Goal: Information Seeking & Learning: Learn about a topic

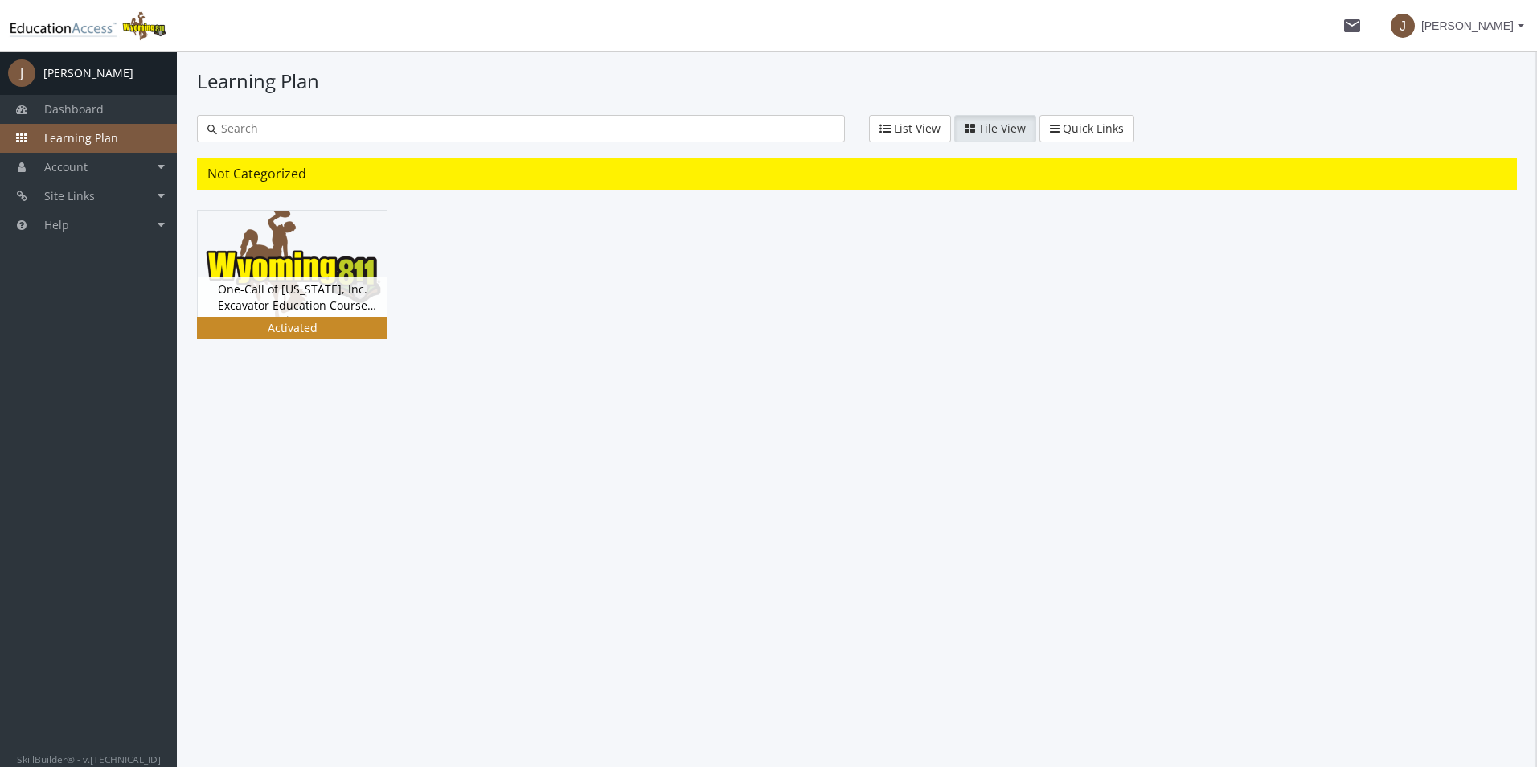
click at [272, 269] on img at bounding box center [292, 264] width 189 height 106
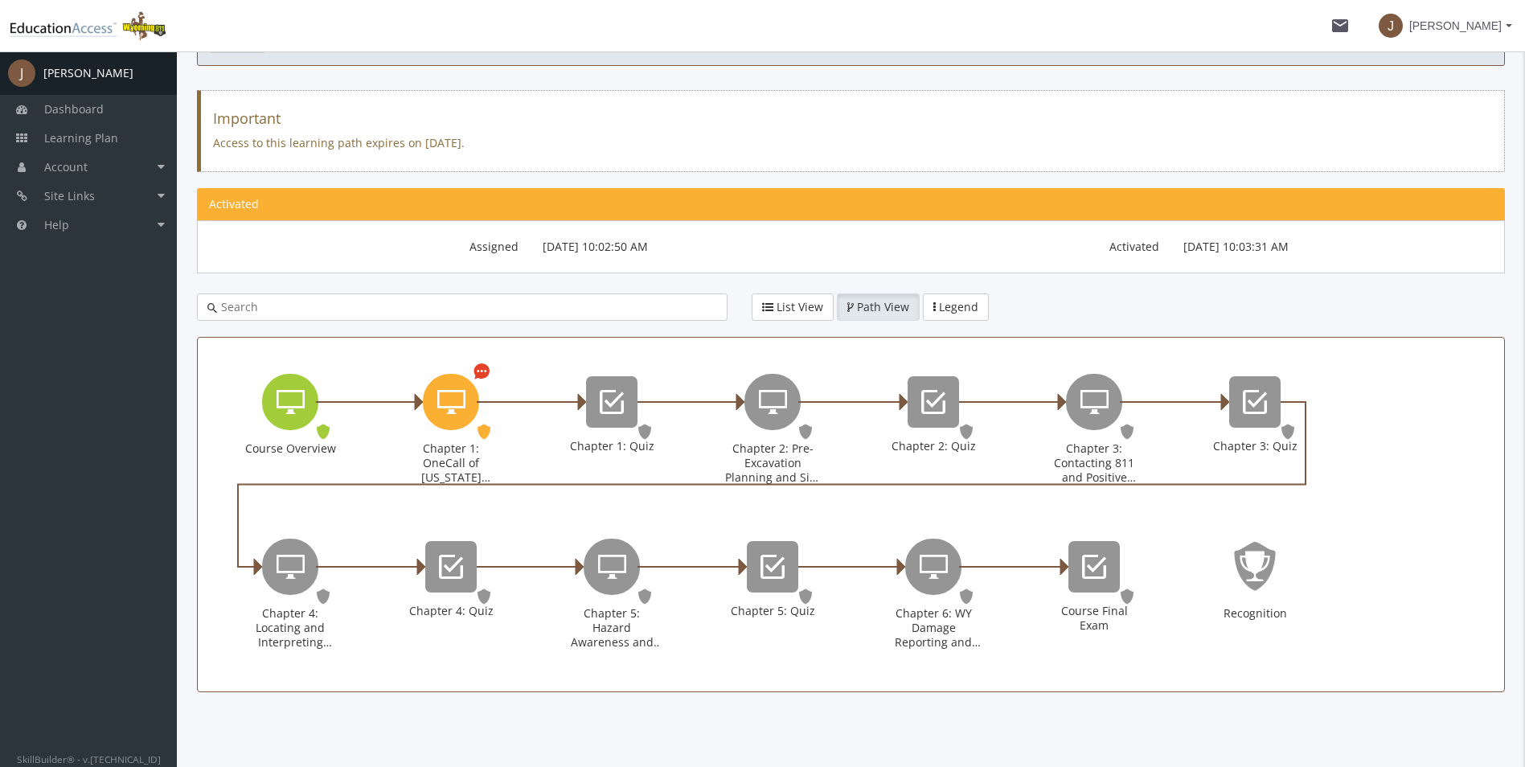
scroll to position [118, 0]
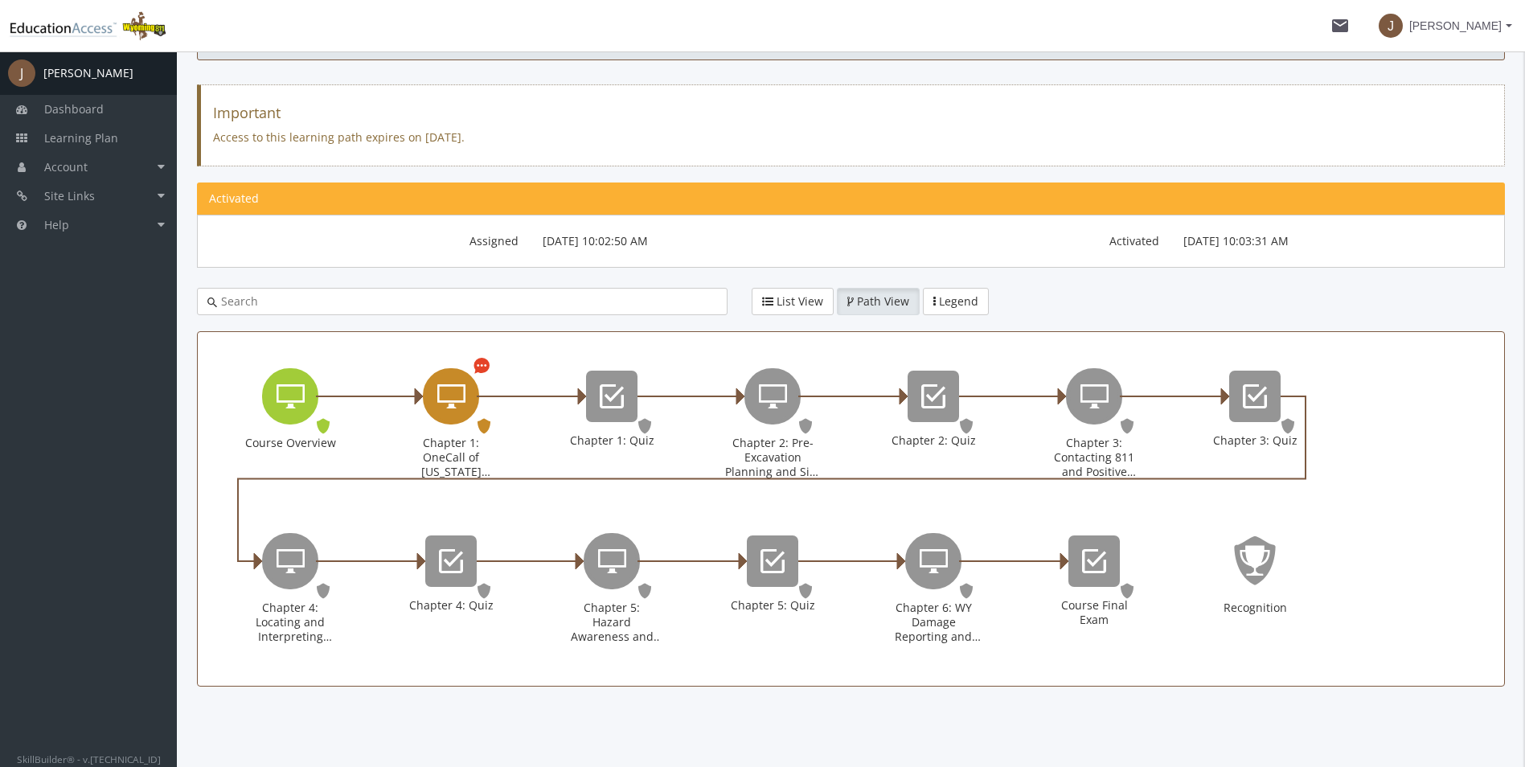
click at [461, 395] on icon "Chapter 1: OneCall of Wyoming Introduction" at bounding box center [451, 396] width 28 height 32
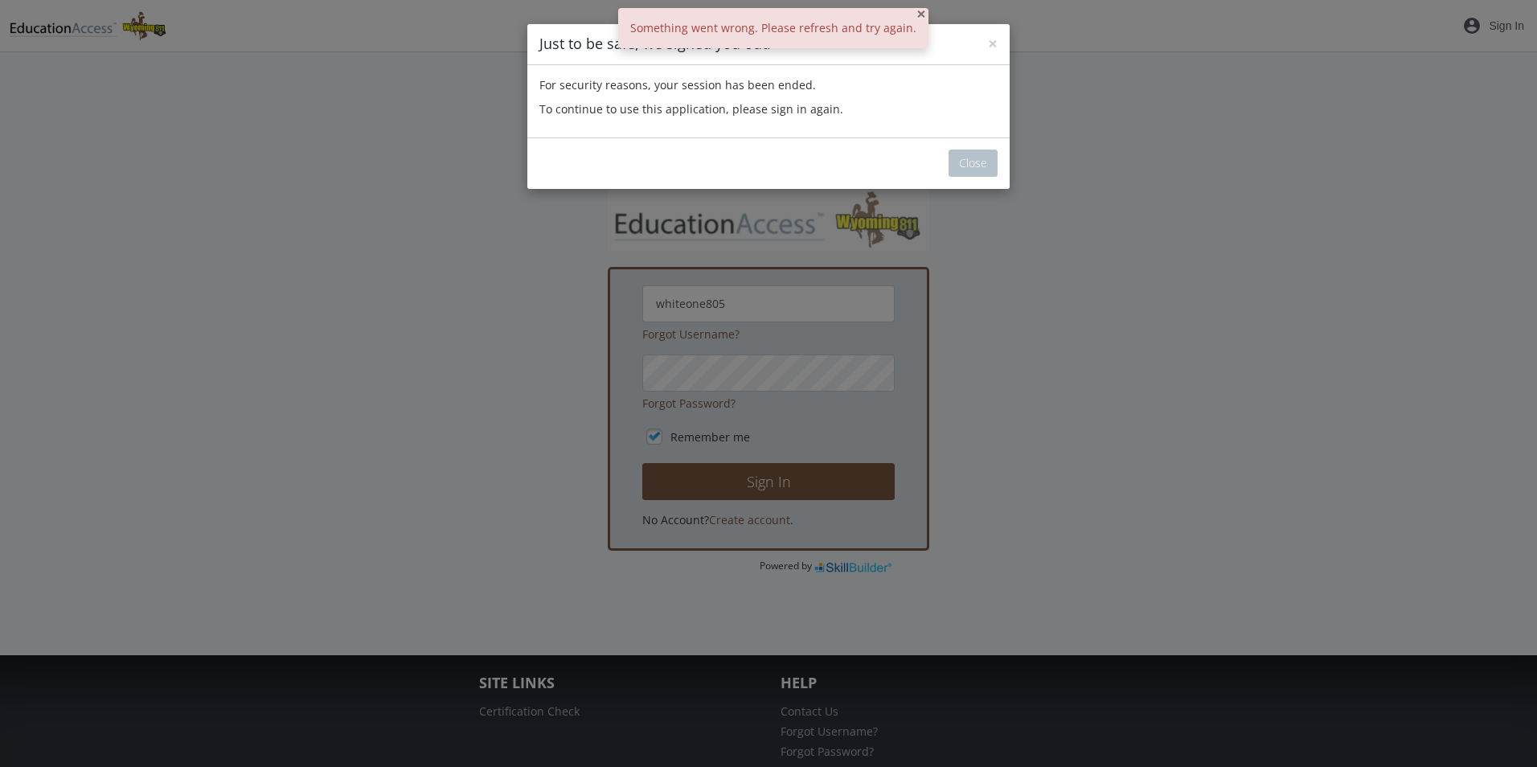
click at [917, 12] on span "×" at bounding box center [922, 13] width 10 height 23
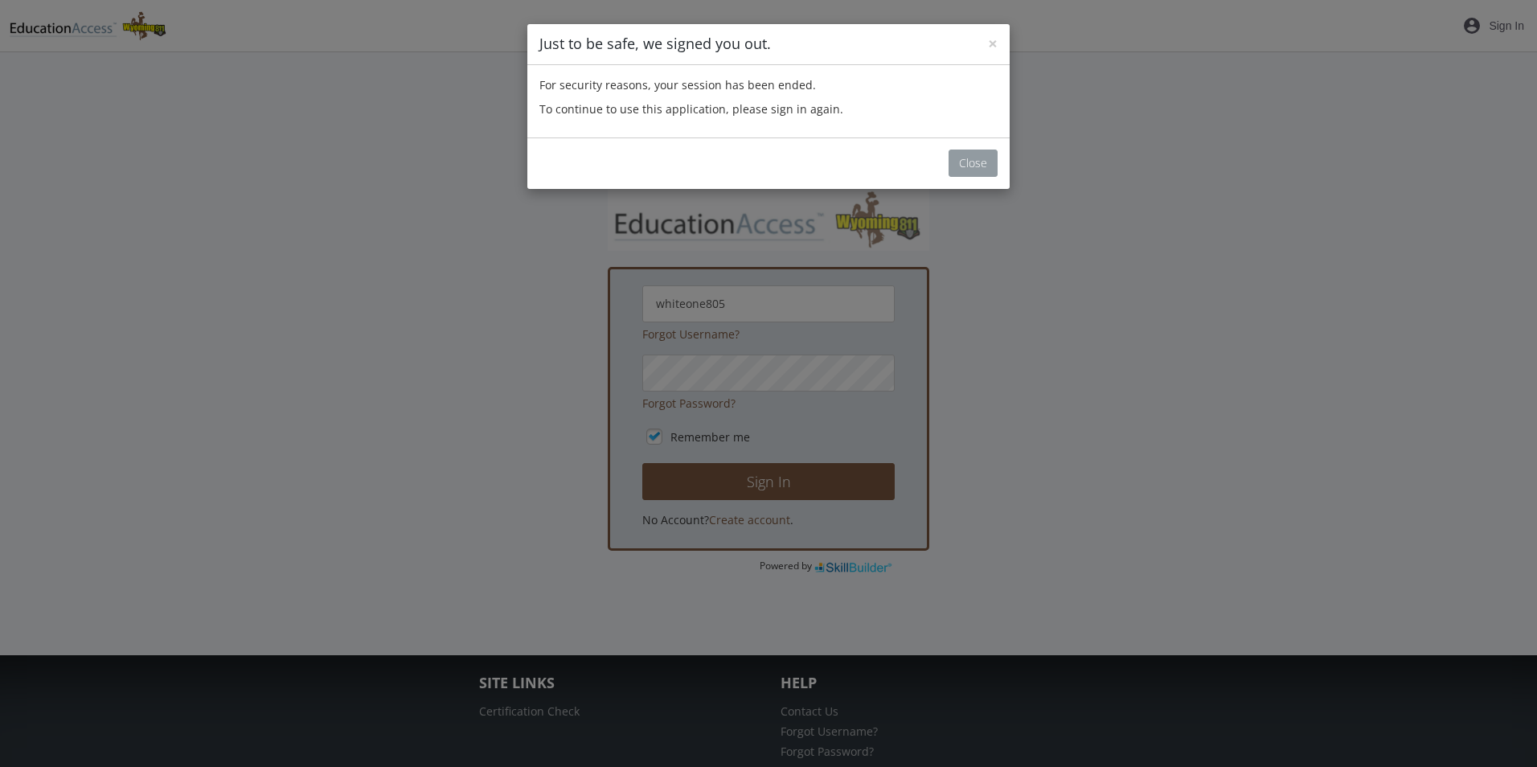
click at [974, 163] on button "Close" at bounding box center [973, 163] width 49 height 27
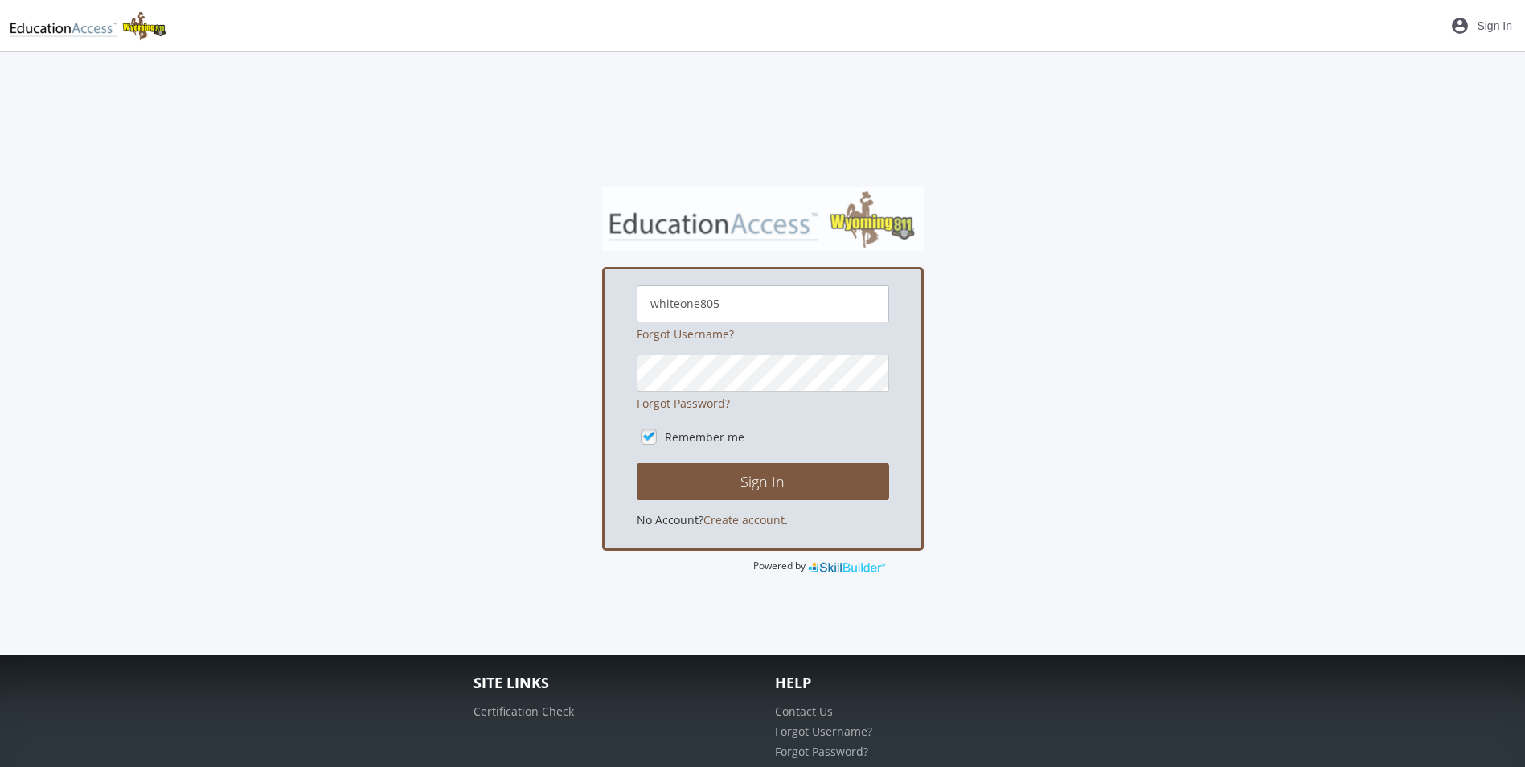
click at [783, 302] on input "whiteone805" at bounding box center [763, 303] width 252 height 37
click at [889, 273] on div "whiteone805 Forgot Username? Forgot Password? Remember me Sign In No Account? C…" at bounding box center [763, 409] width 322 height 284
click at [743, 482] on button "Sign In" at bounding box center [763, 481] width 252 height 37
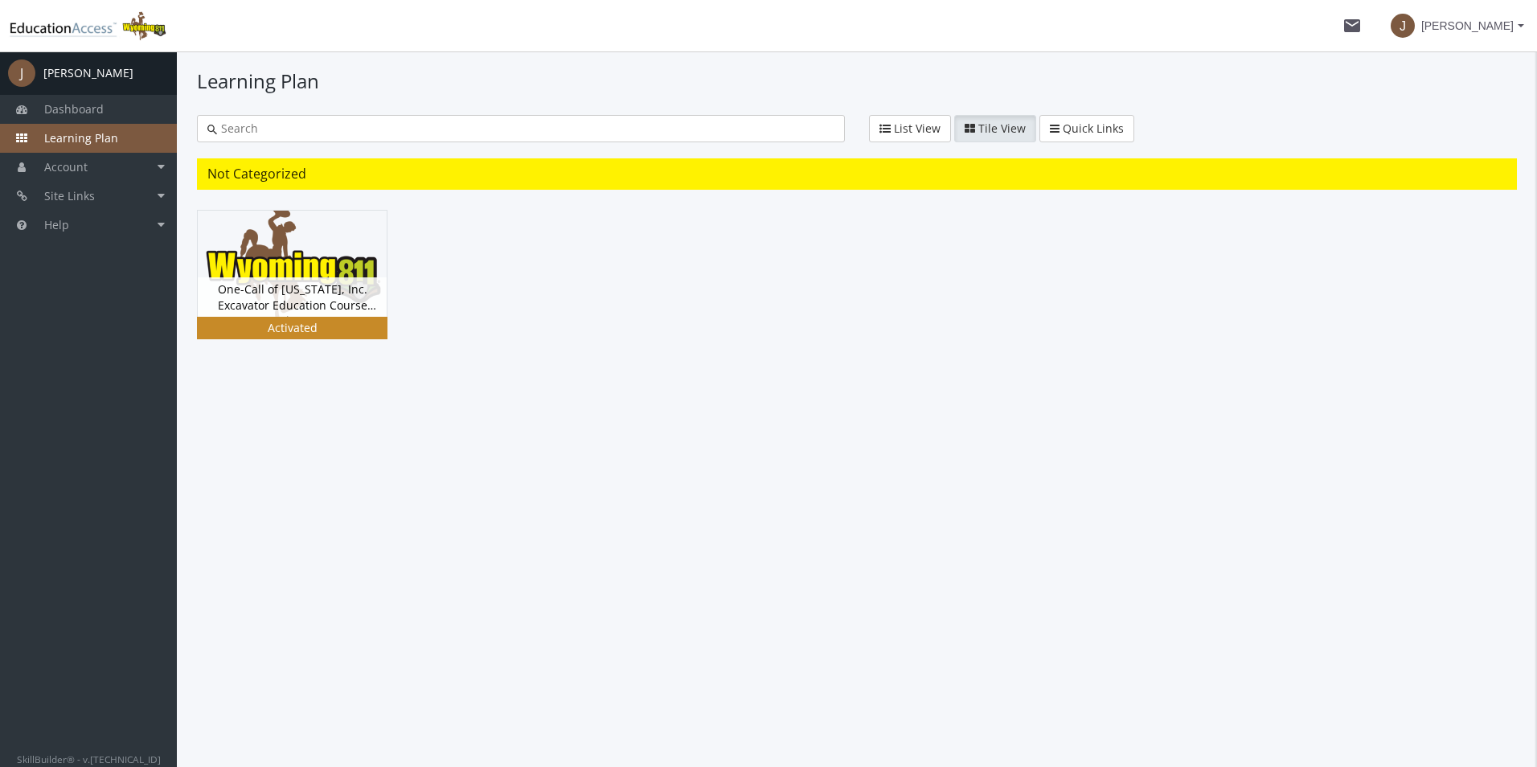
click at [309, 241] on img at bounding box center [292, 264] width 189 height 106
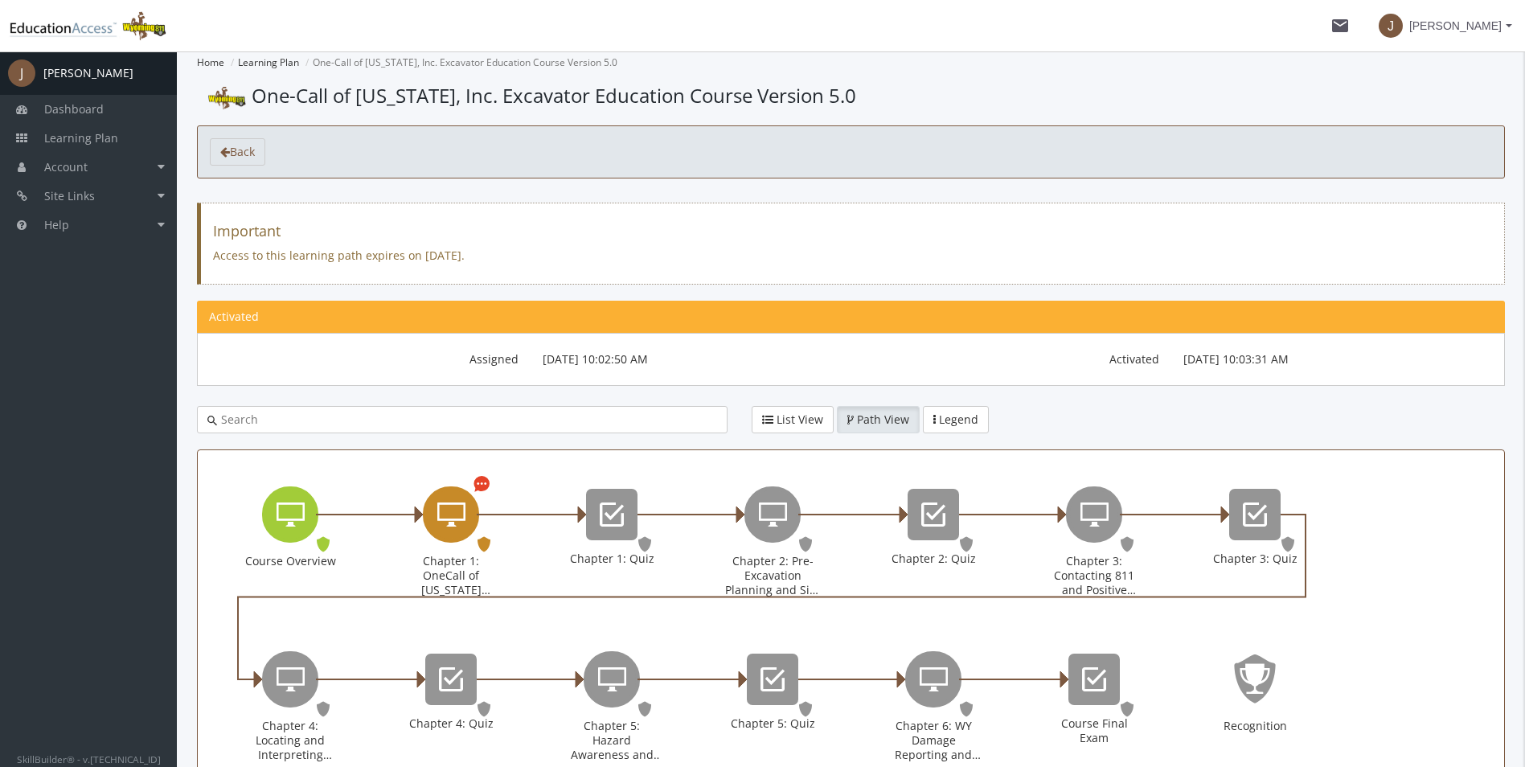
click at [445, 534] on div "Chapter 1: OneCall of Wyoming Introduction" at bounding box center [451, 514] width 56 height 56
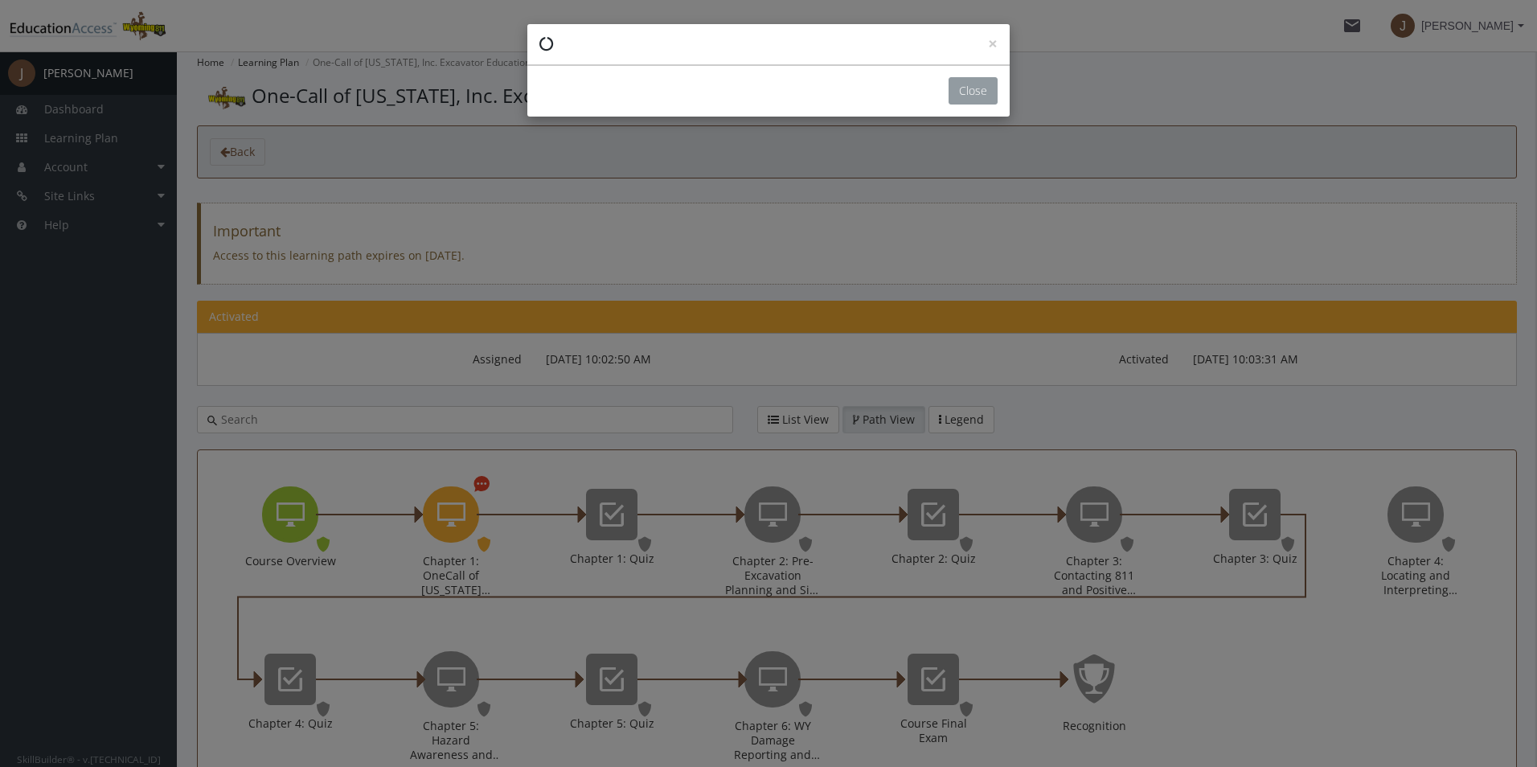
click at [985, 93] on button "Close" at bounding box center [973, 90] width 49 height 27
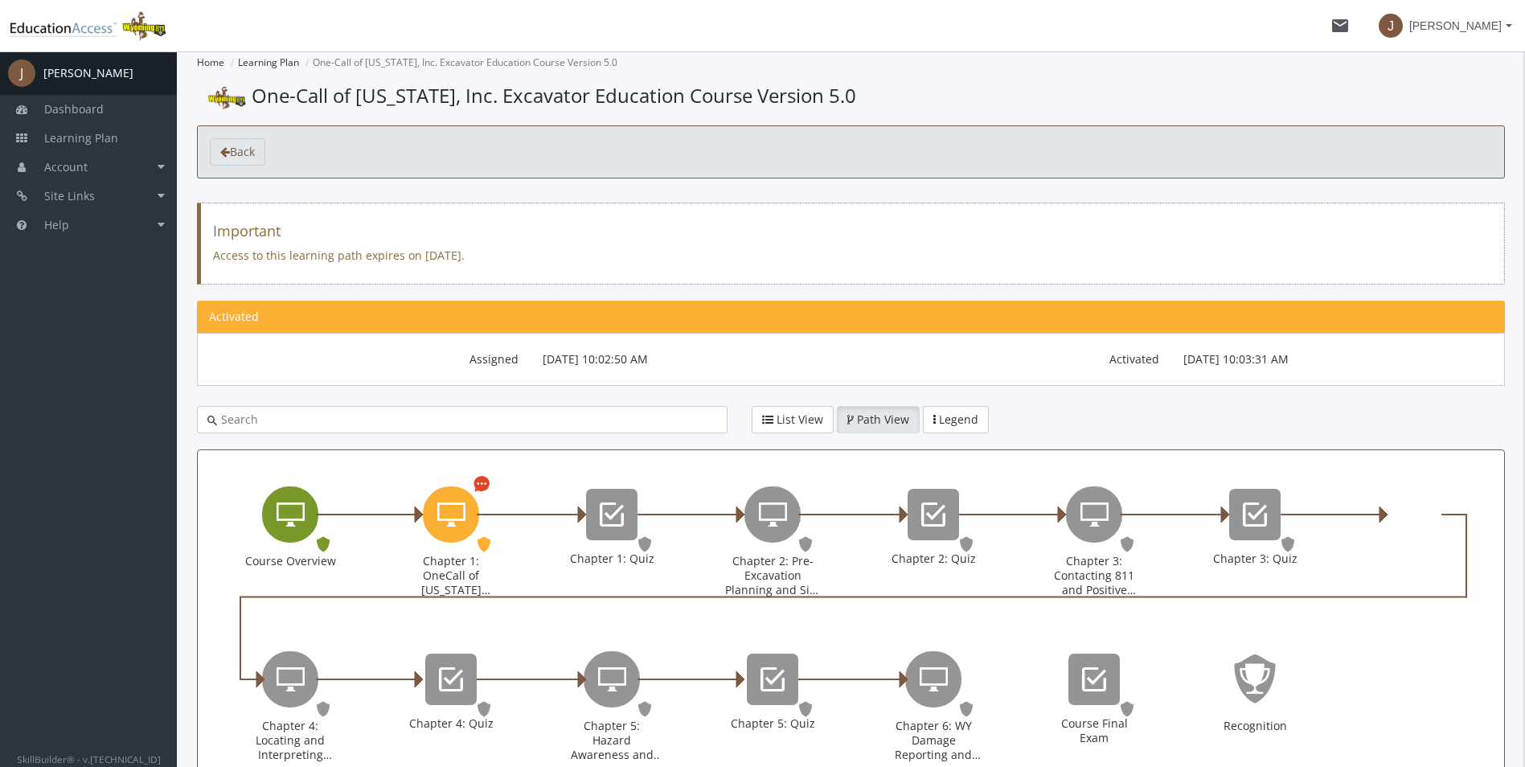
click at [281, 508] on icon "Course Overview" at bounding box center [291, 514] width 28 height 32
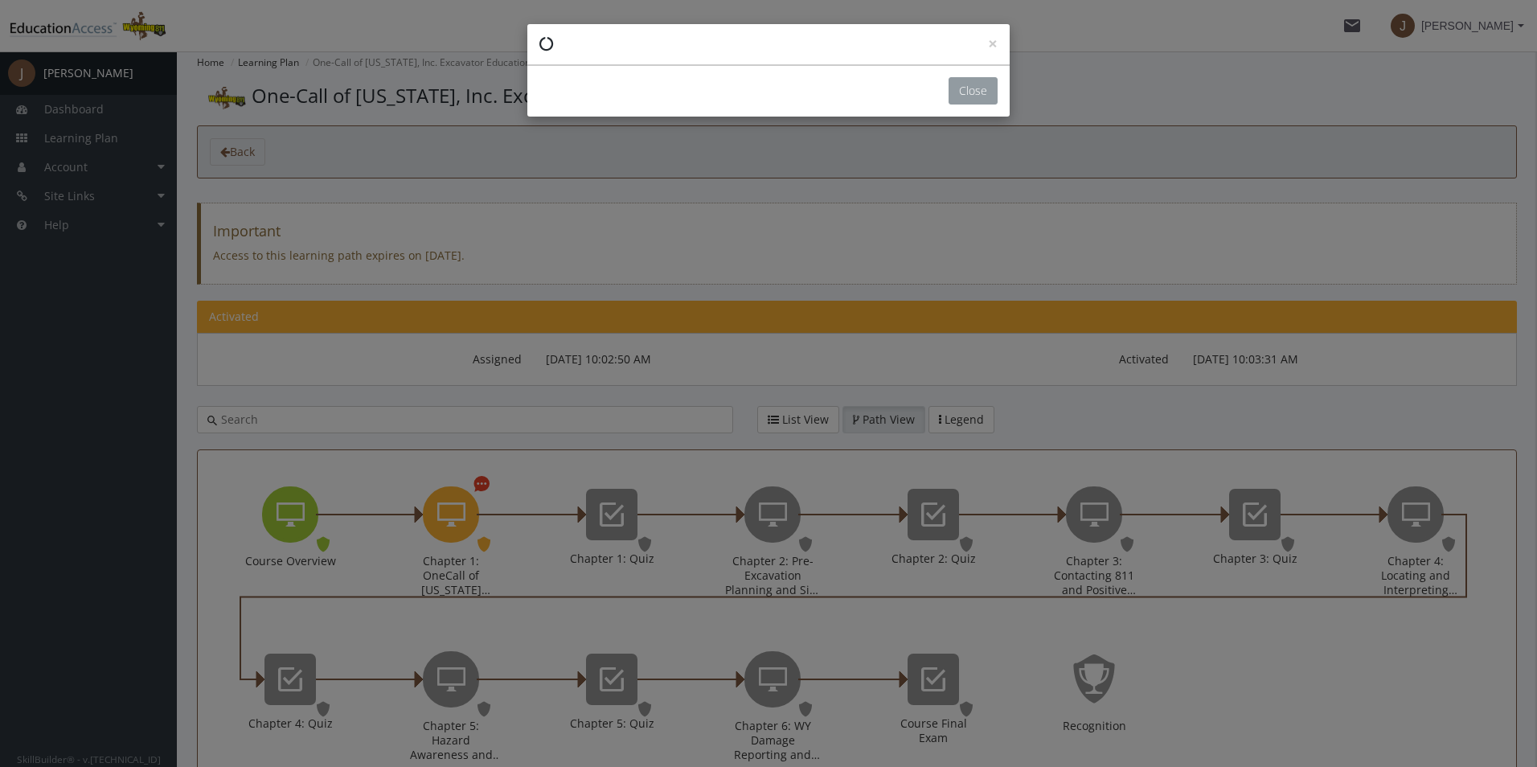
click at [965, 87] on button "Close" at bounding box center [973, 90] width 49 height 27
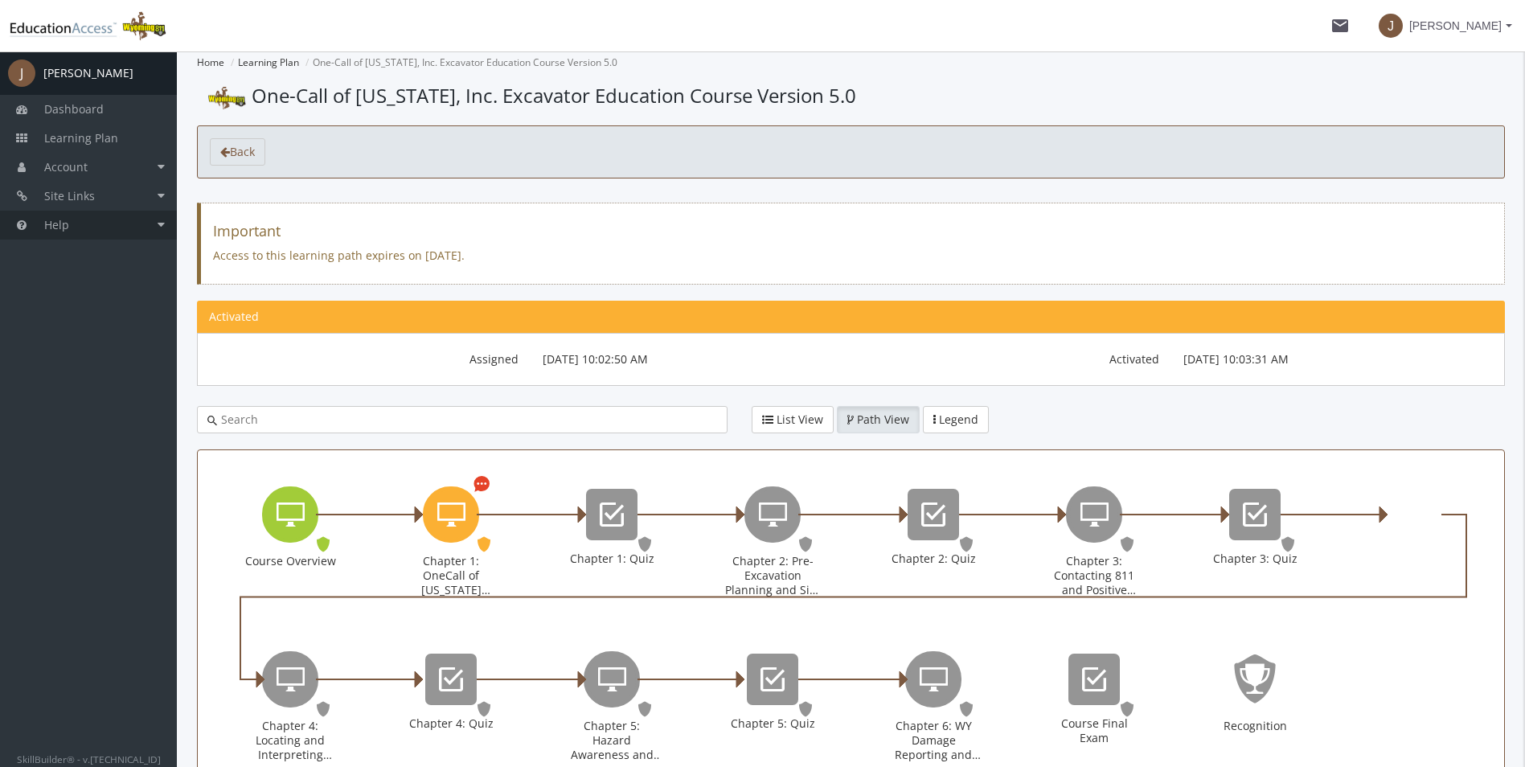
click at [79, 216] on link "Help" at bounding box center [88, 225] width 177 height 29
click at [60, 283] on link "Help Centre" at bounding box center [100, 283] width 153 height 29
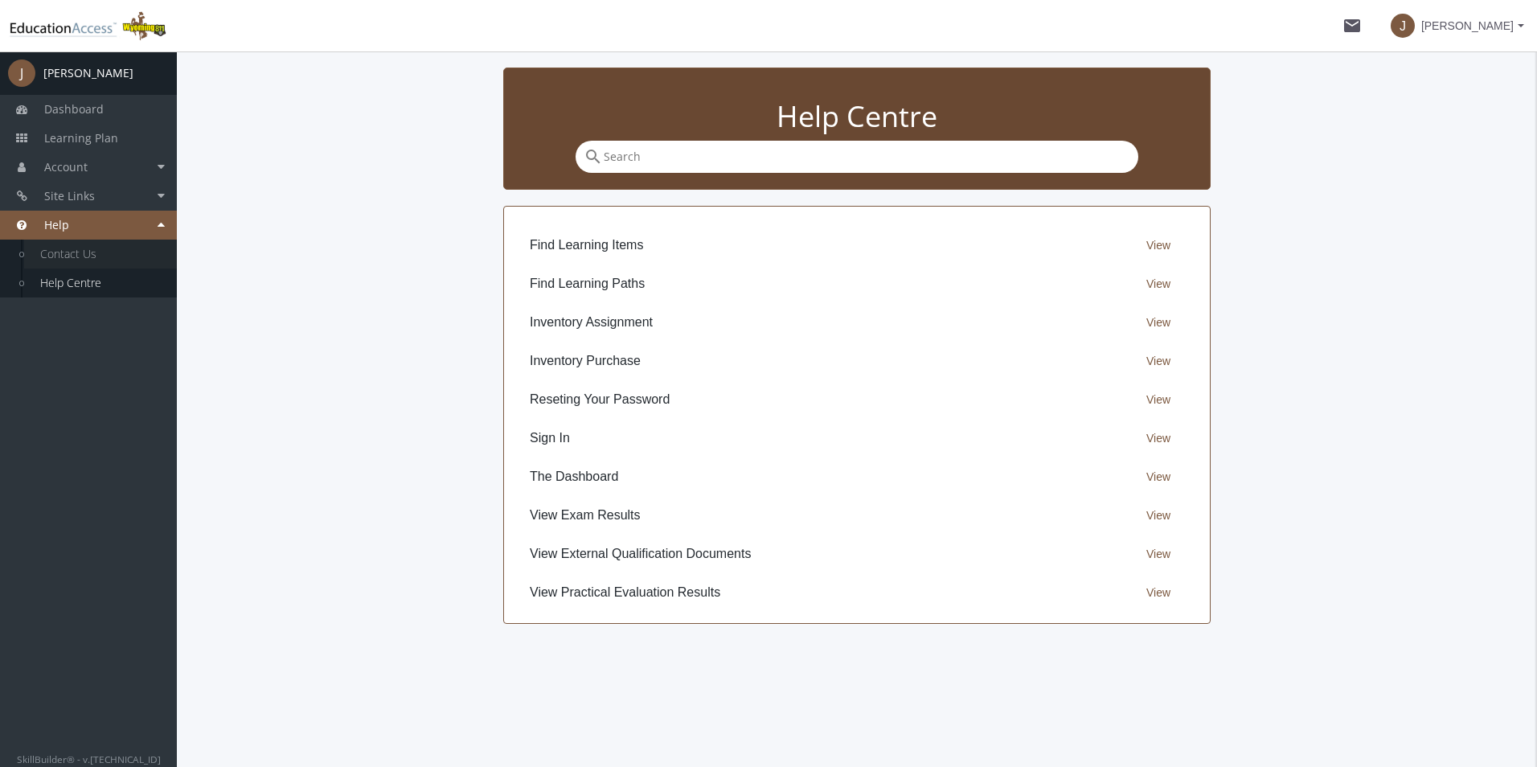
click at [74, 255] on link "Contact Us" at bounding box center [100, 254] width 153 height 29
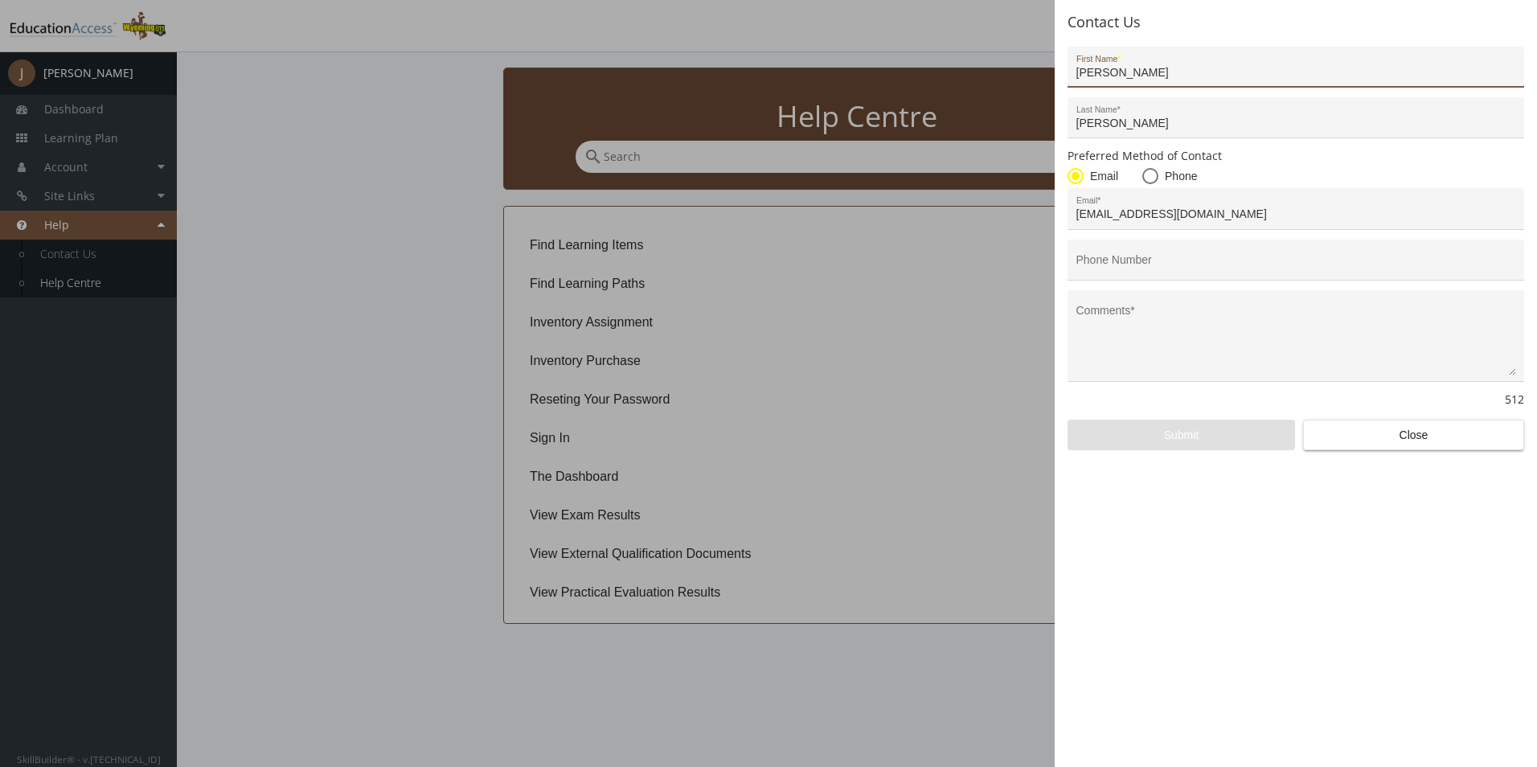
click at [313, 248] on div at bounding box center [768, 383] width 1537 height 767
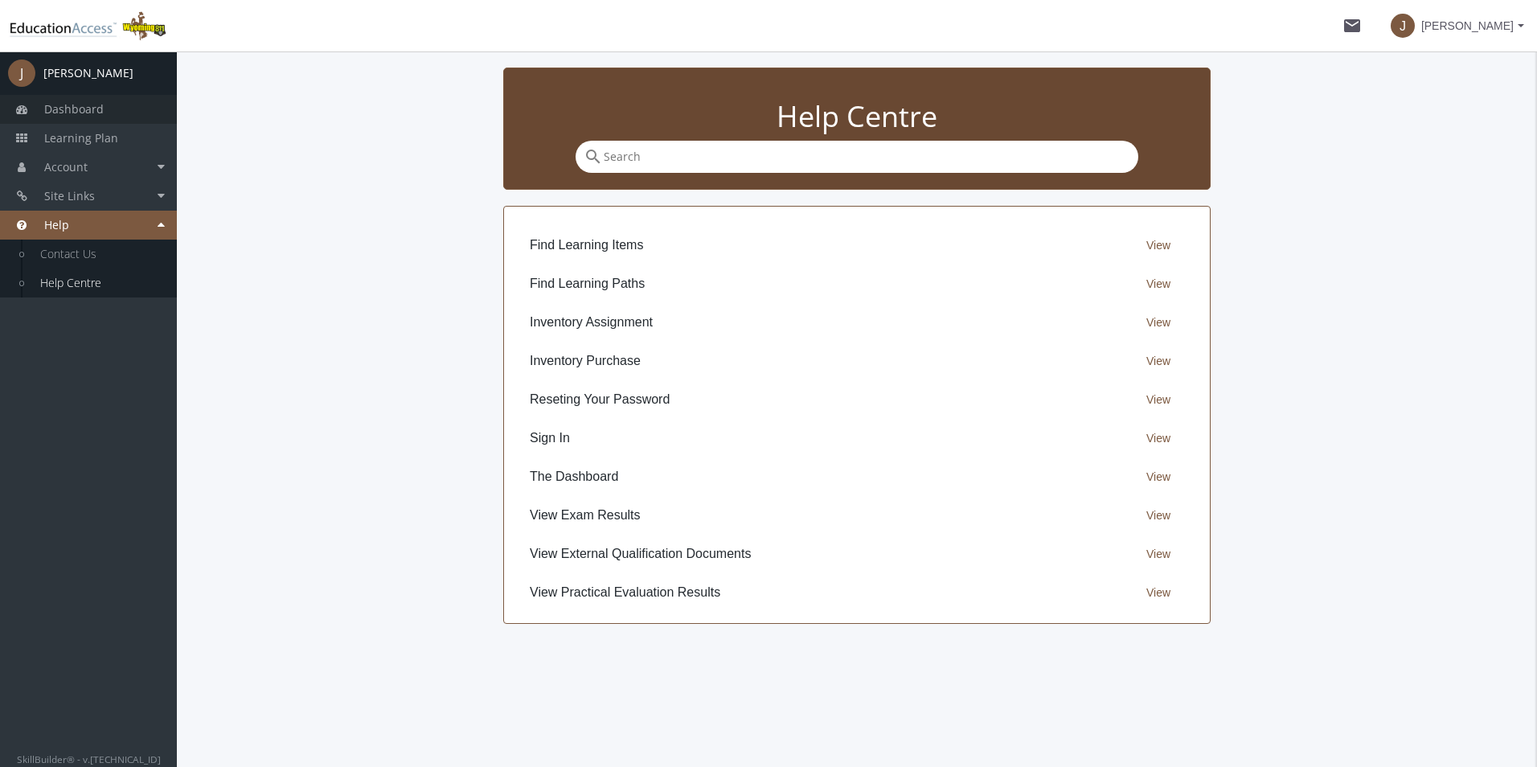
click at [80, 106] on span "Dashboard" at bounding box center [73, 108] width 59 height 15
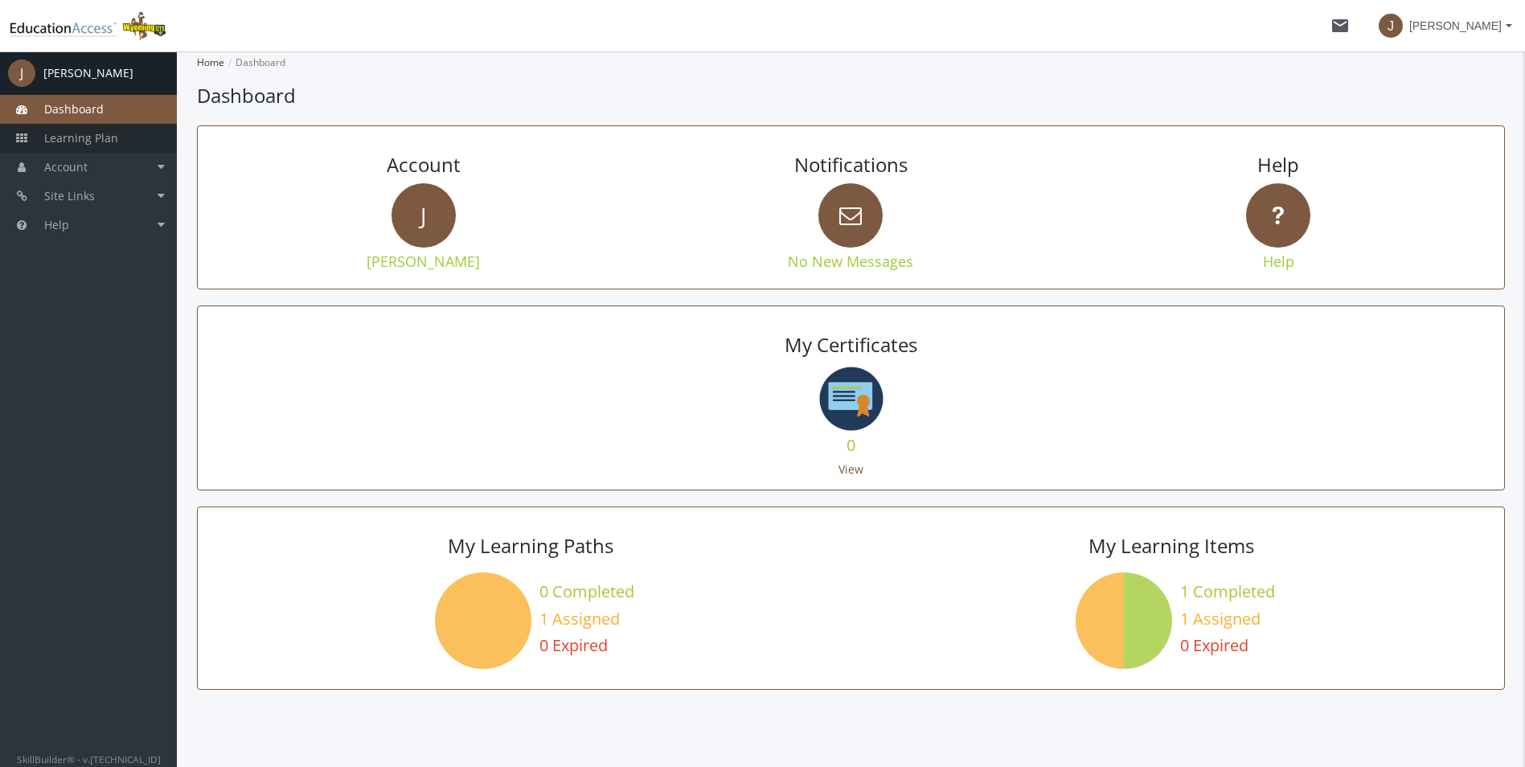
click at [91, 148] on link "Learning Plan" at bounding box center [88, 138] width 177 height 29
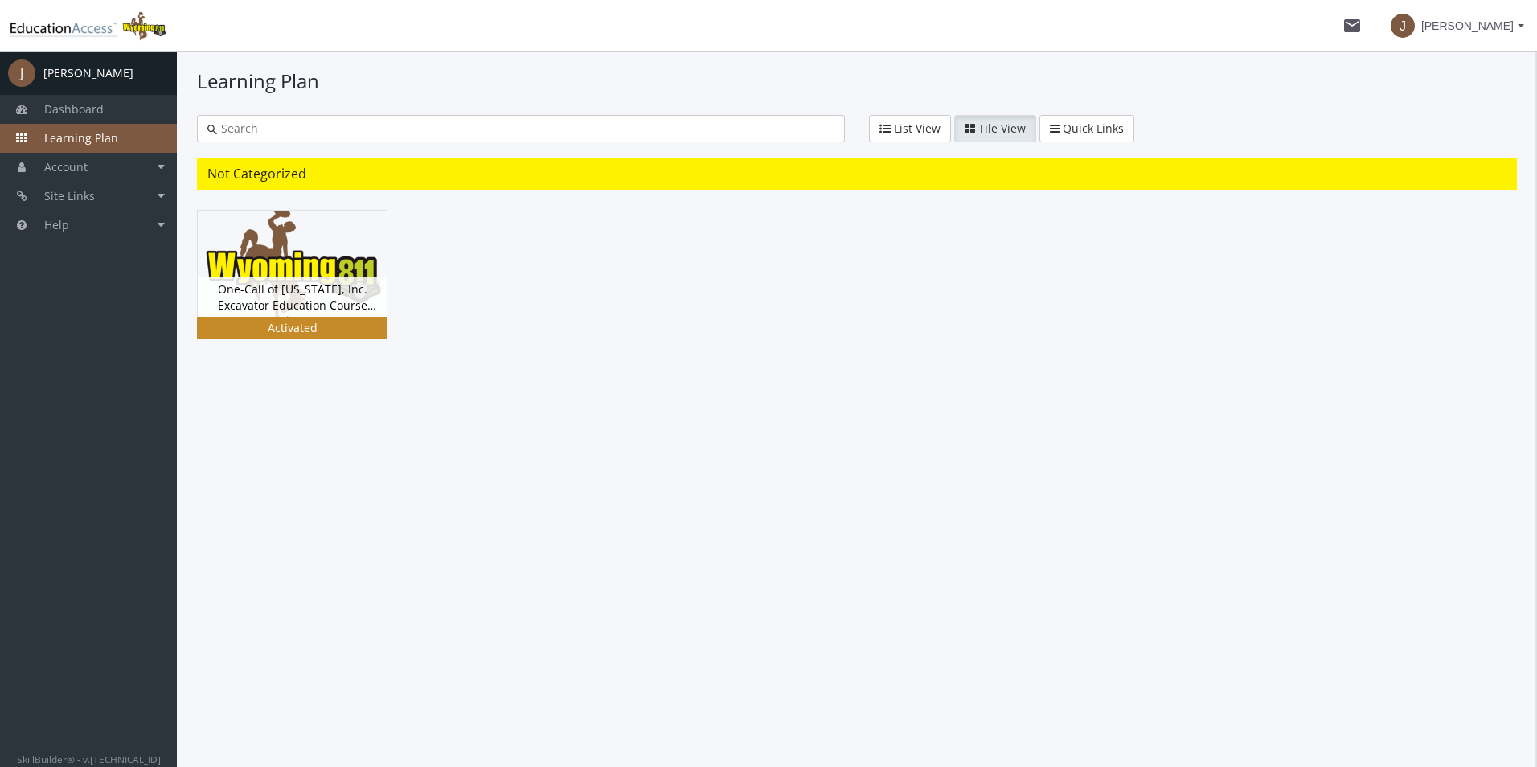
click at [297, 252] on img at bounding box center [292, 264] width 189 height 106
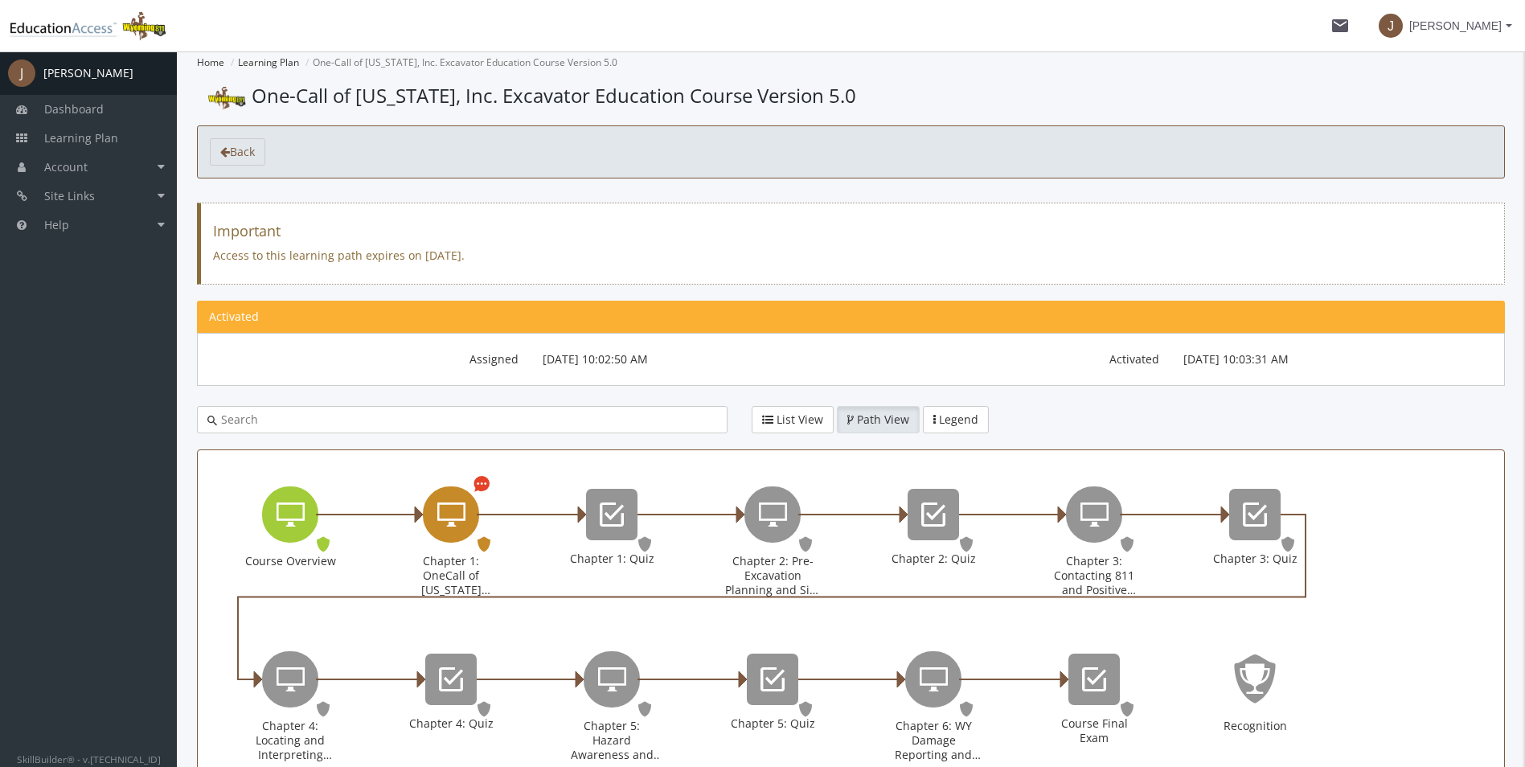
click at [439, 510] on icon "Chapter 1: OneCall of Wyoming Introduction" at bounding box center [451, 514] width 28 height 32
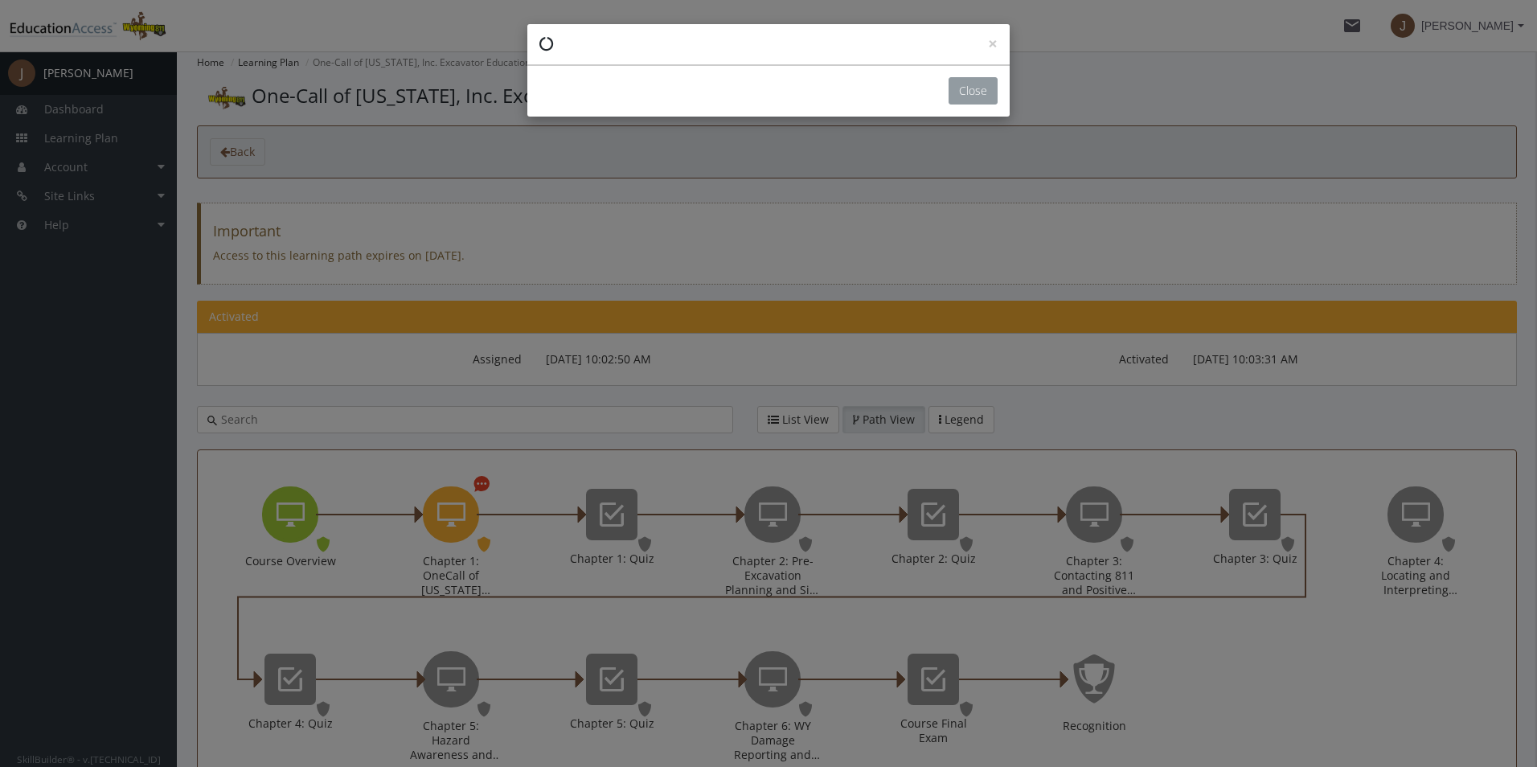
click at [966, 92] on button "Close" at bounding box center [973, 90] width 49 height 27
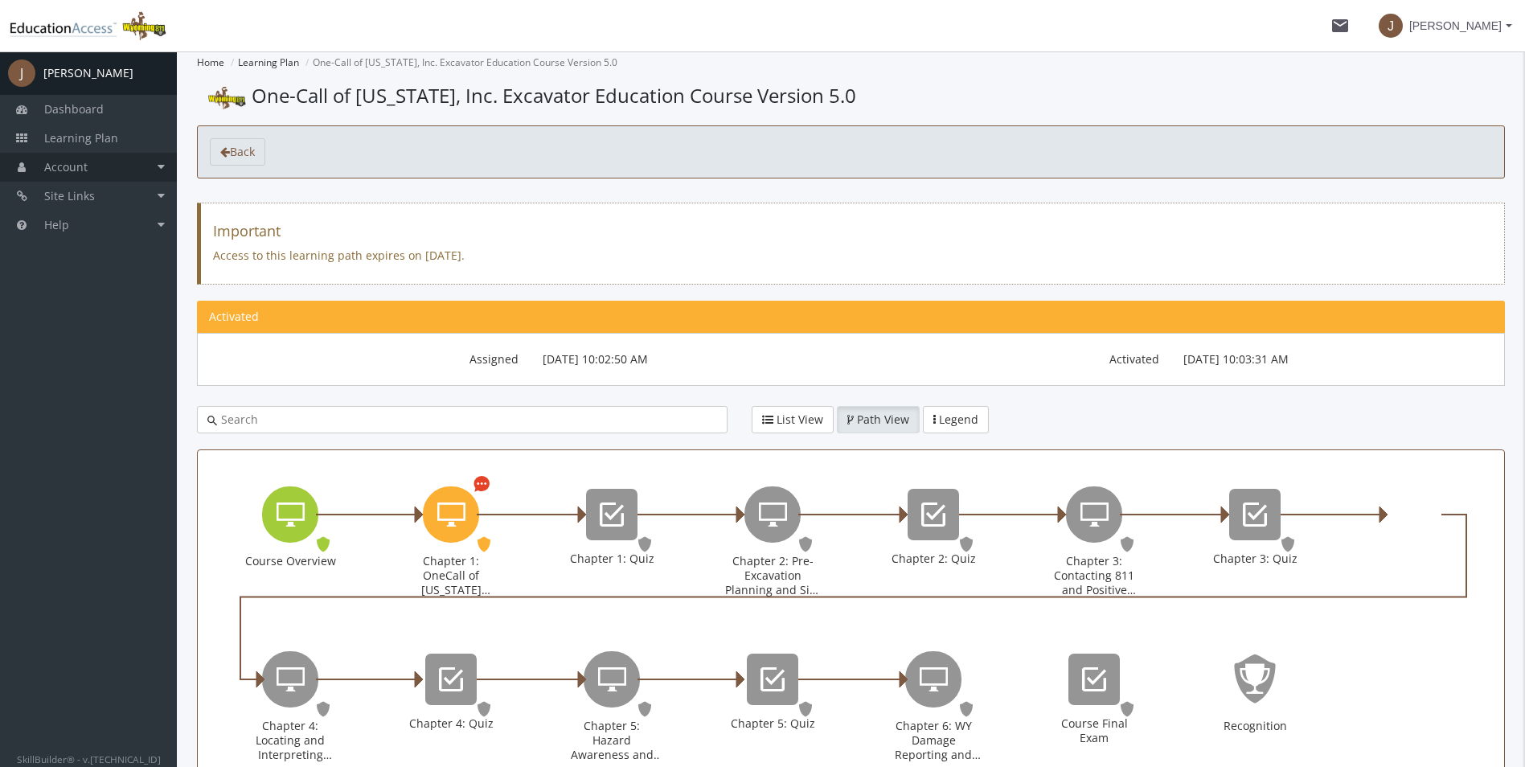
click at [54, 167] on span "Account" at bounding box center [65, 166] width 43 height 15
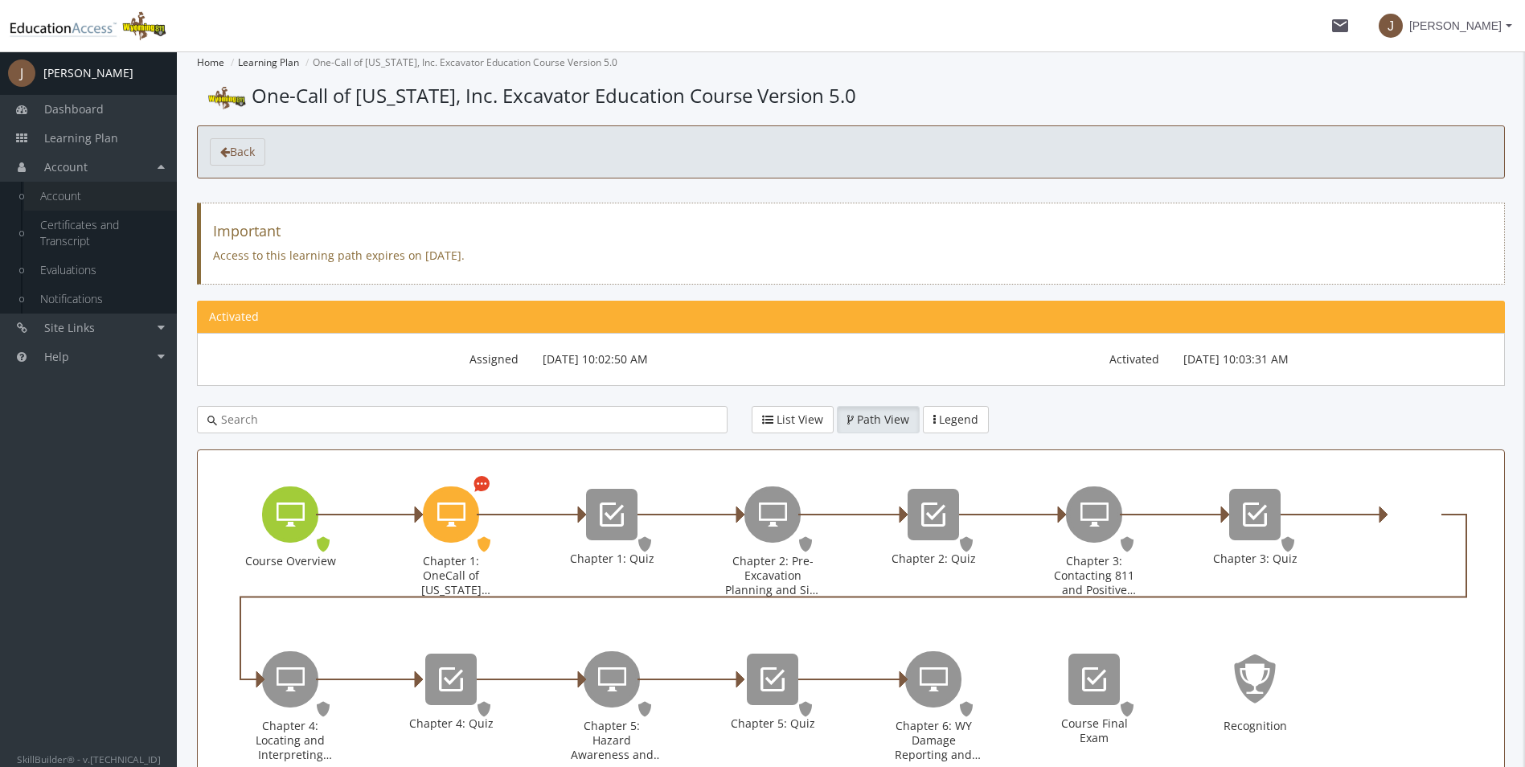
click at [58, 188] on link "Account" at bounding box center [100, 196] width 153 height 29
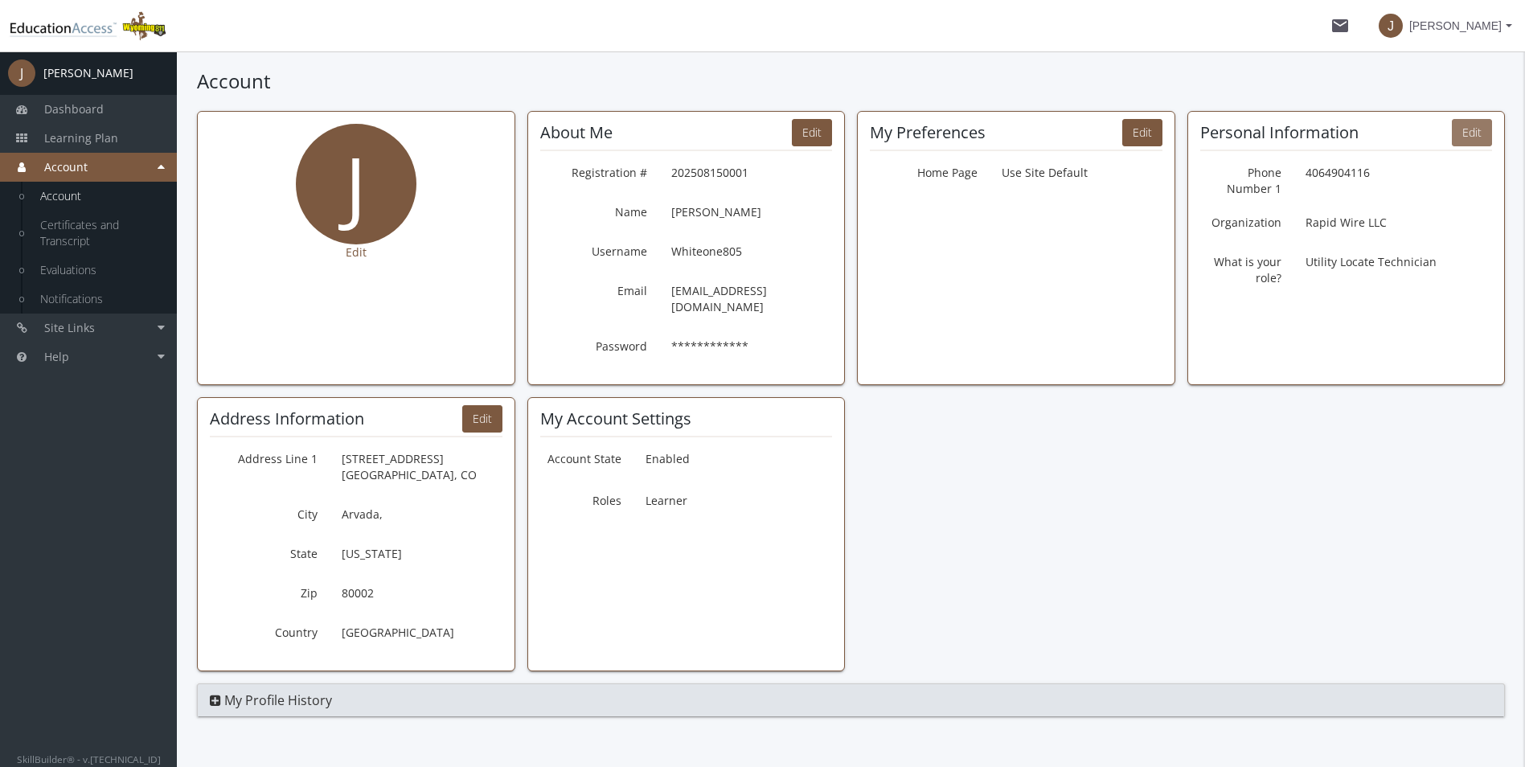
click at [1462, 136] on button "Edit" at bounding box center [1472, 132] width 40 height 27
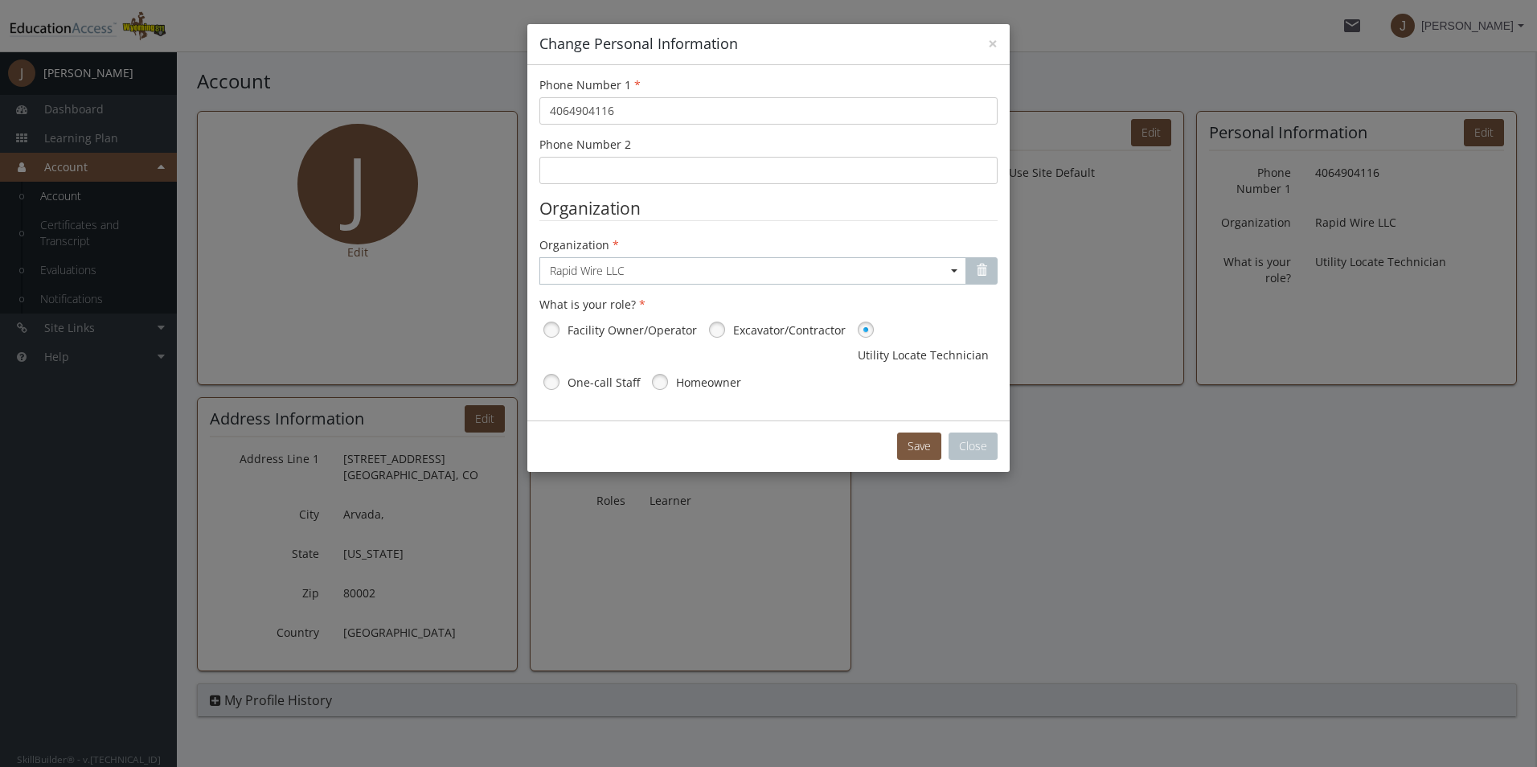
click at [658, 335] on label "Facility Owner/Operator" at bounding box center [632, 330] width 129 height 16
click at [802, 331] on label "Excavator/Contractor" at bounding box center [789, 330] width 113 height 16
click at [916, 457] on button "Save" at bounding box center [919, 446] width 44 height 27
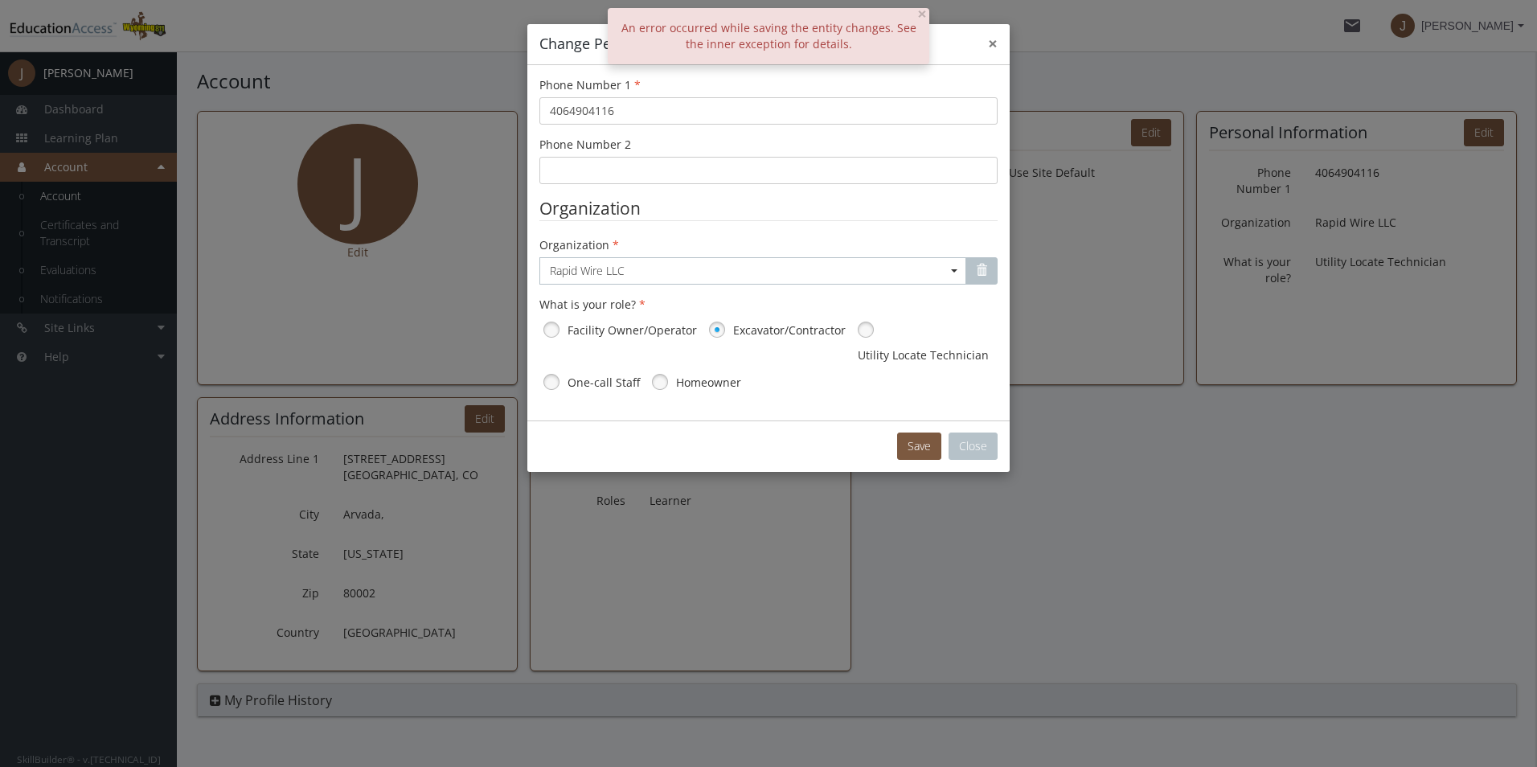
click at [997, 43] on button "×" at bounding box center [993, 43] width 10 height 17
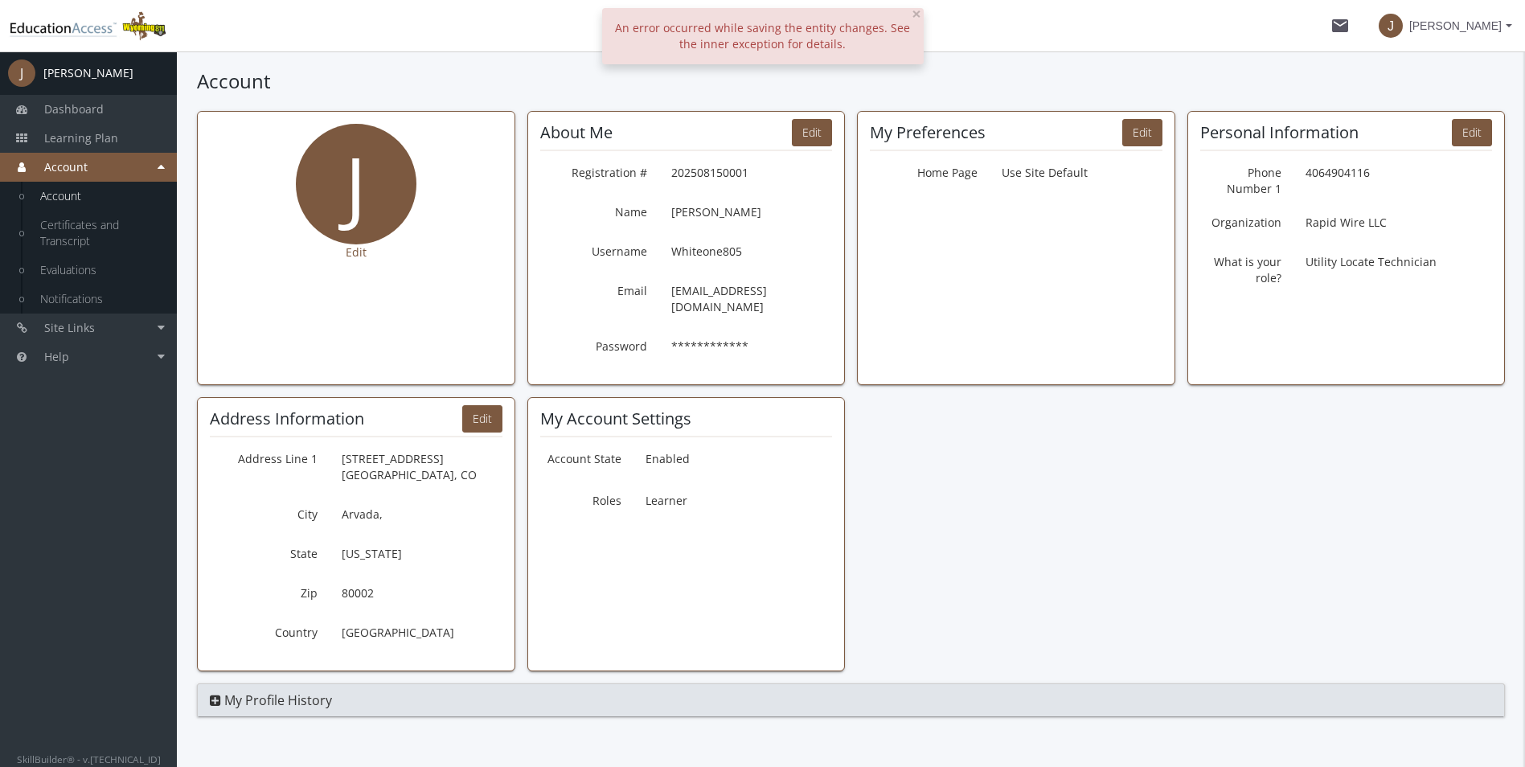
click at [490, 86] on h1 "Account" at bounding box center [851, 81] width 1308 height 27
click at [133, 116] on link "Dashboard" at bounding box center [88, 109] width 177 height 29
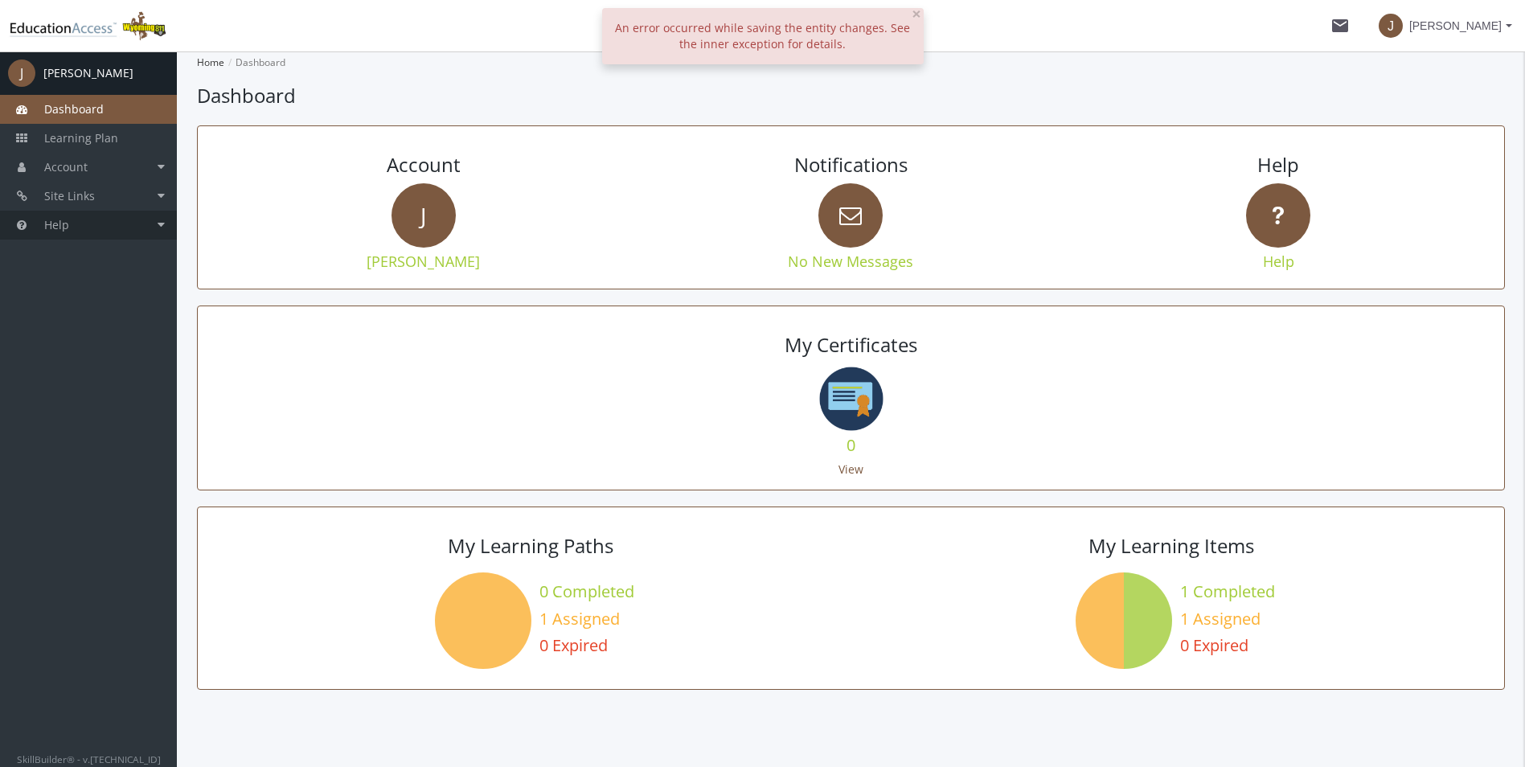
click at [82, 229] on link "Help" at bounding box center [88, 225] width 177 height 29
click at [64, 288] on link "Help Centre" at bounding box center [100, 283] width 153 height 29
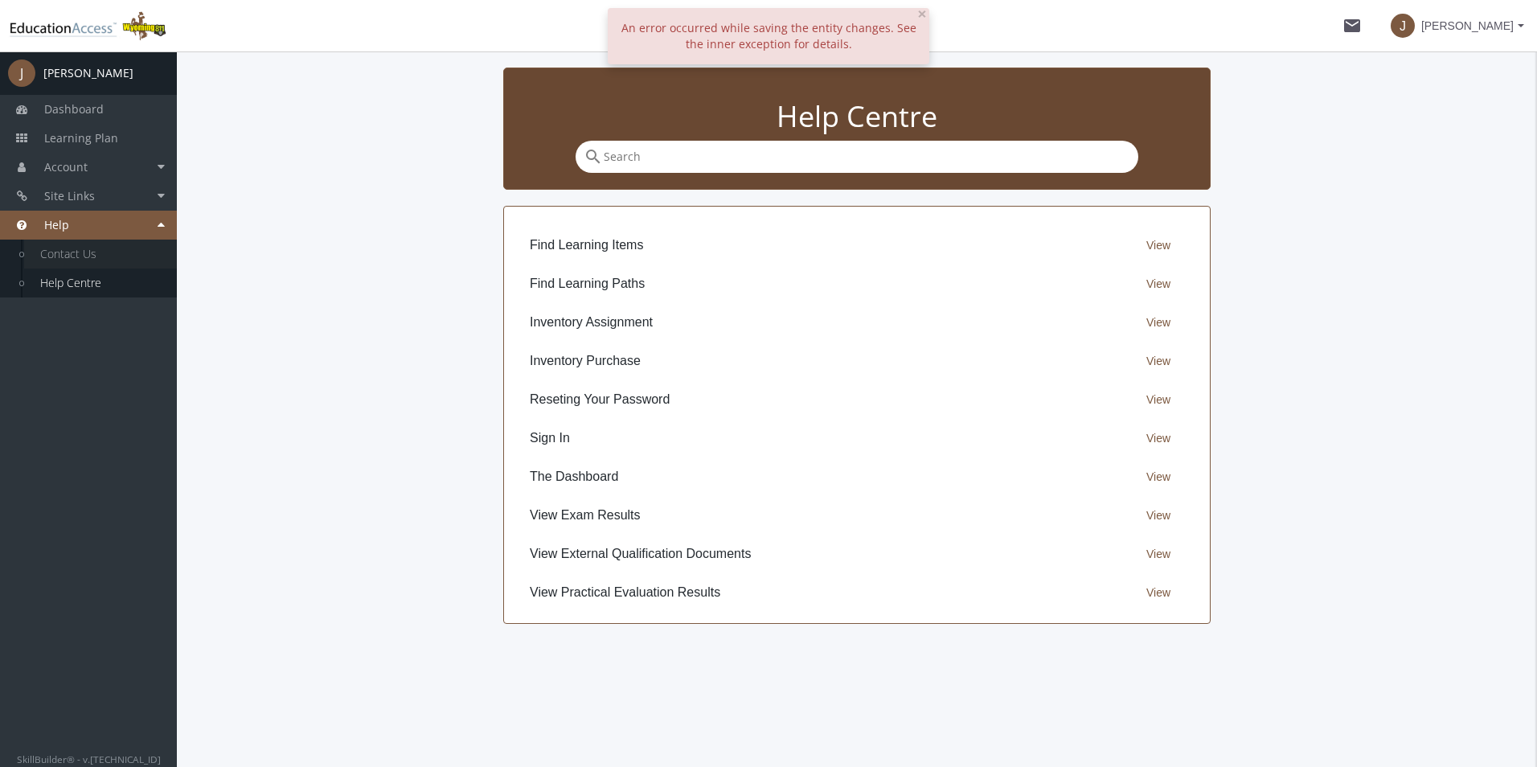
click at [92, 260] on link "Contact Us" at bounding box center [100, 254] width 153 height 29
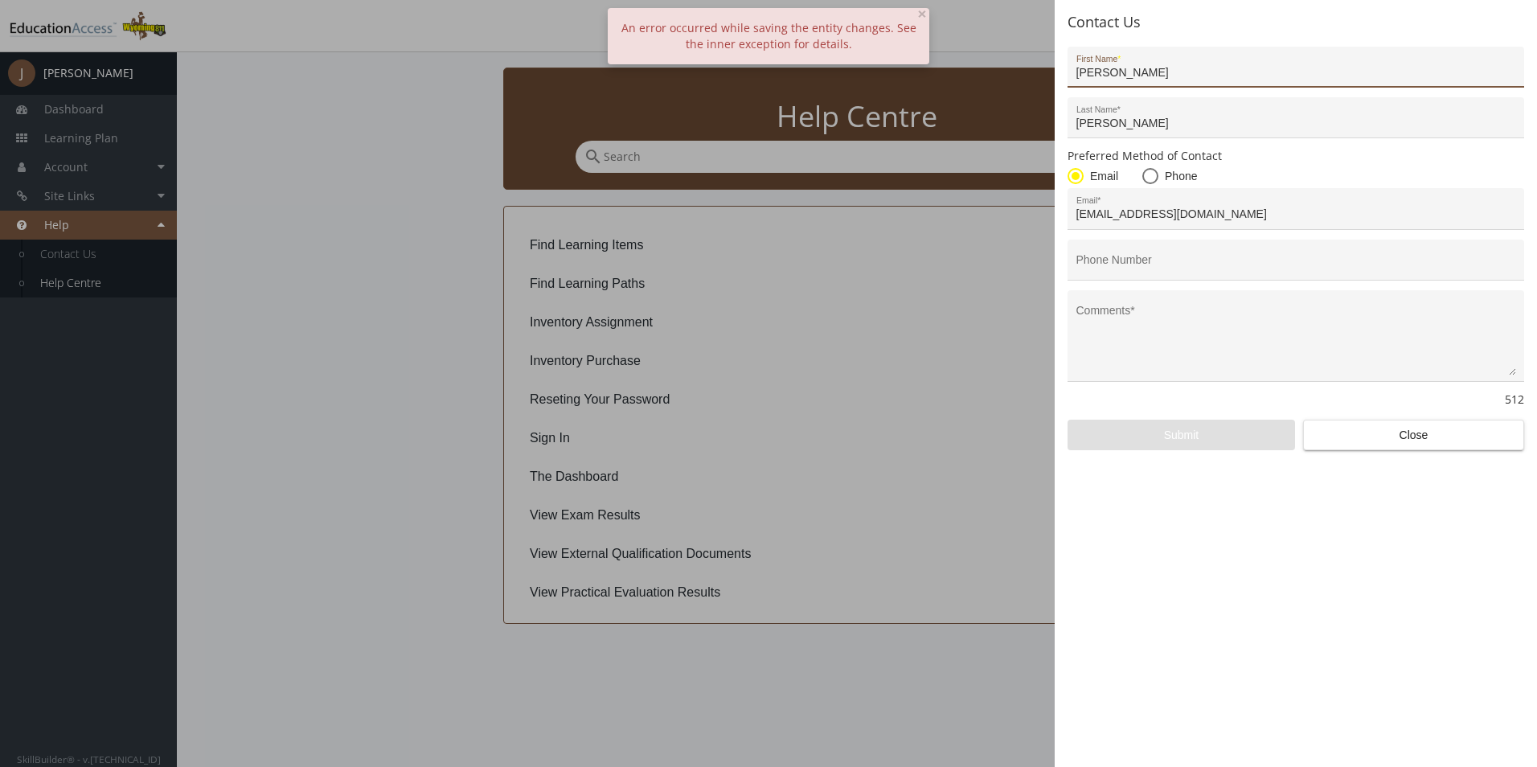
click at [1451, 444] on span "Close" at bounding box center [1414, 434] width 194 height 29
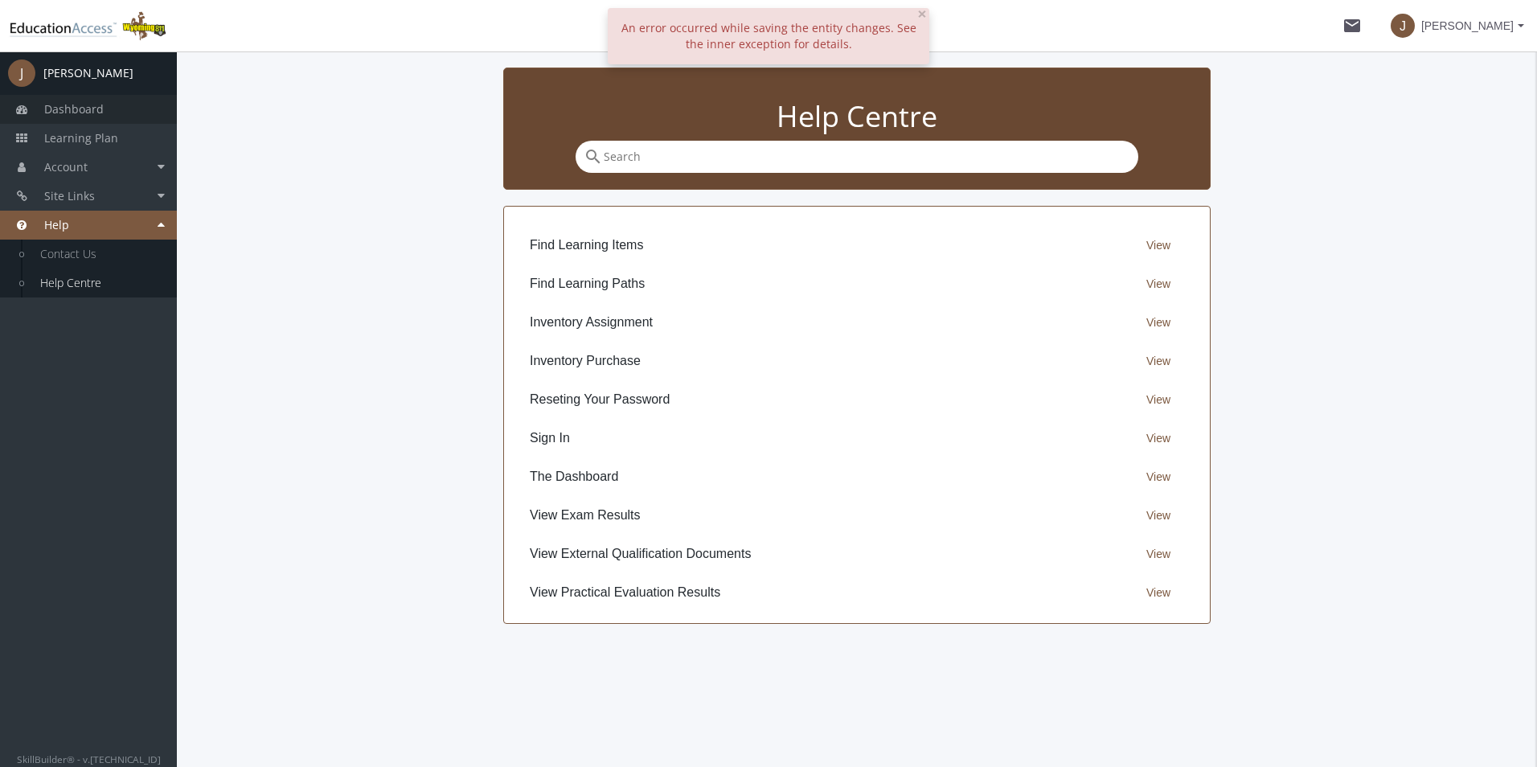
click at [68, 105] on span "Dashboard" at bounding box center [73, 108] width 59 height 15
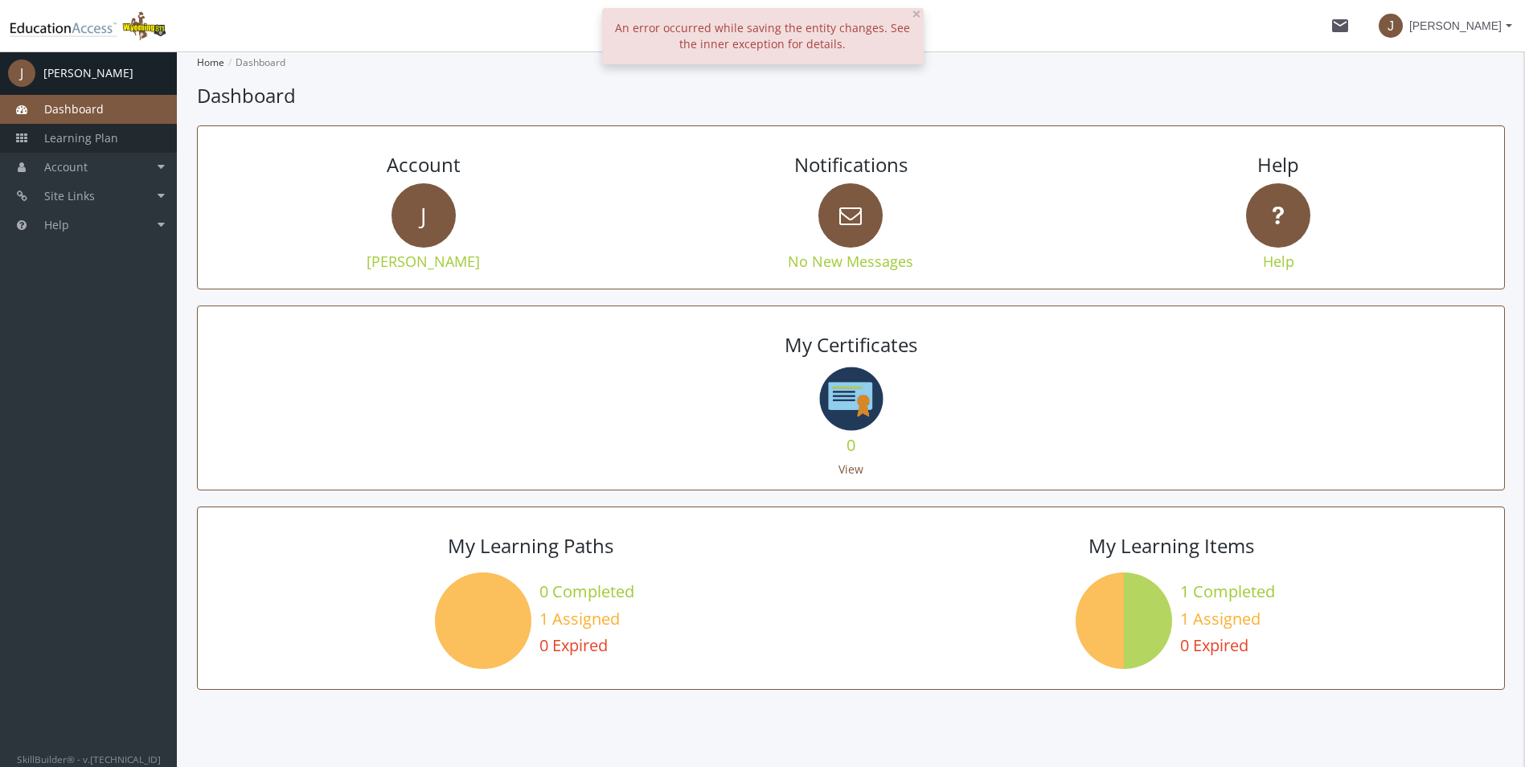
click at [58, 150] on link "Learning Plan" at bounding box center [88, 138] width 177 height 29
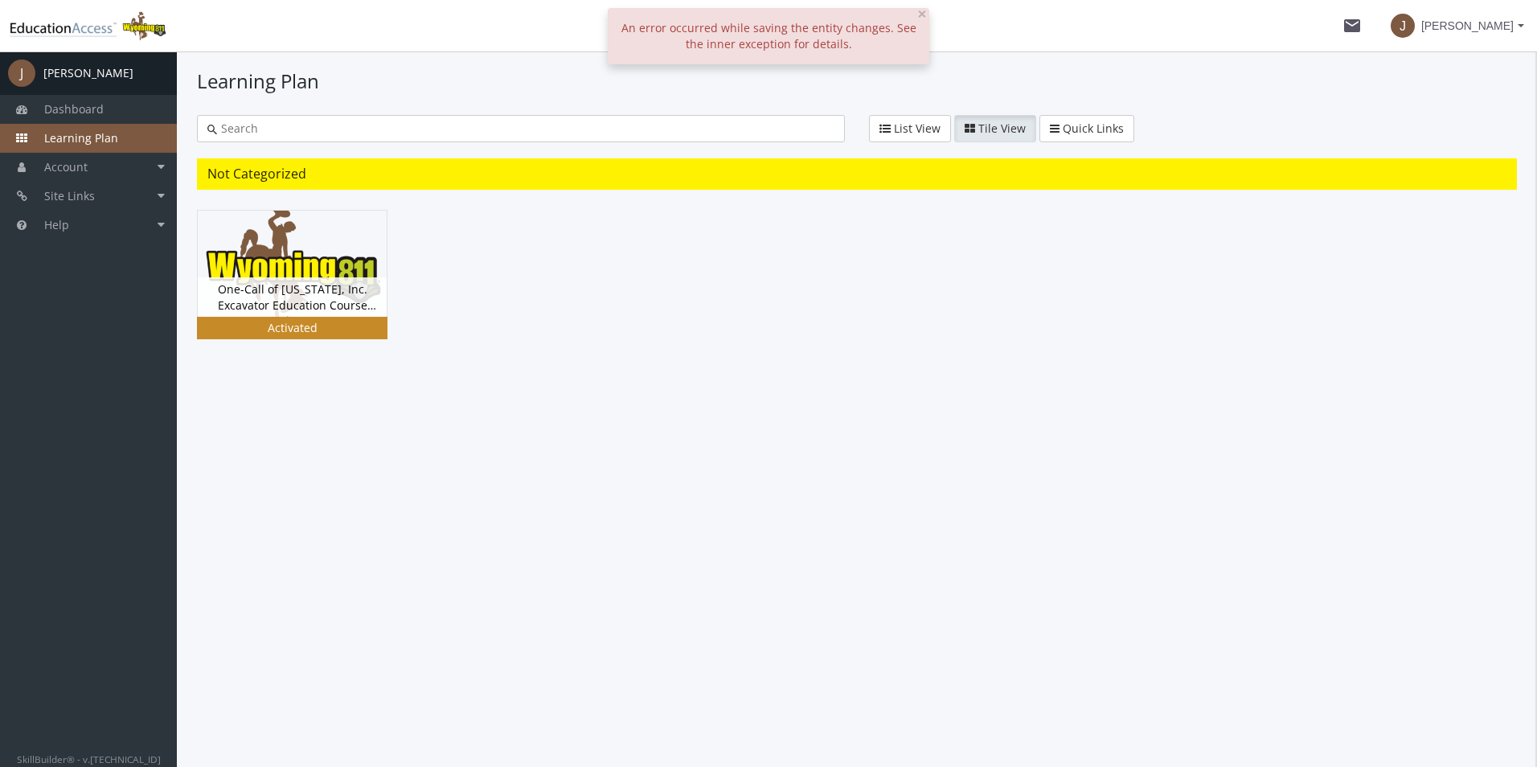
click at [248, 244] on img at bounding box center [292, 264] width 189 height 106
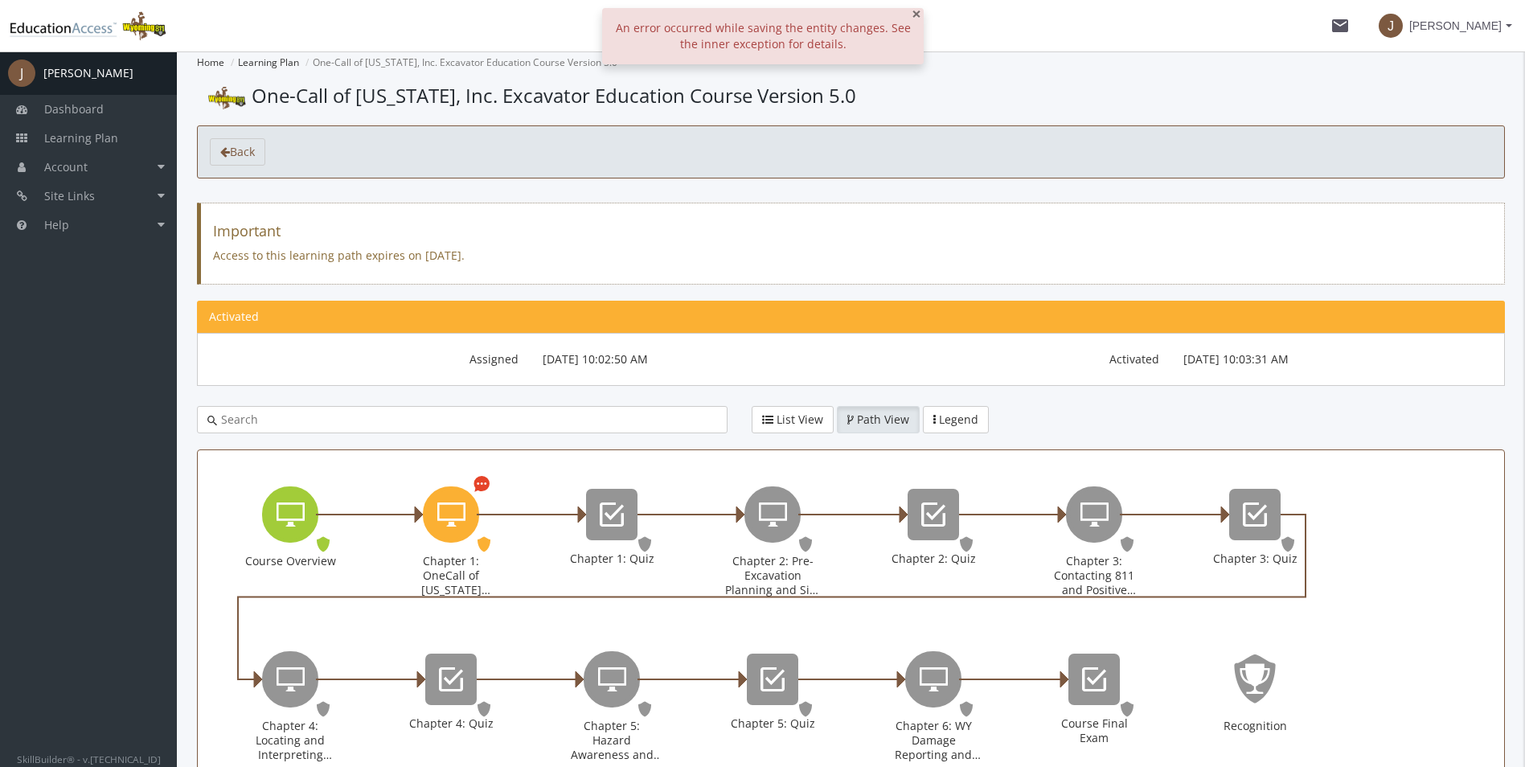
click at [920, 18] on span "×" at bounding box center [917, 13] width 10 height 23
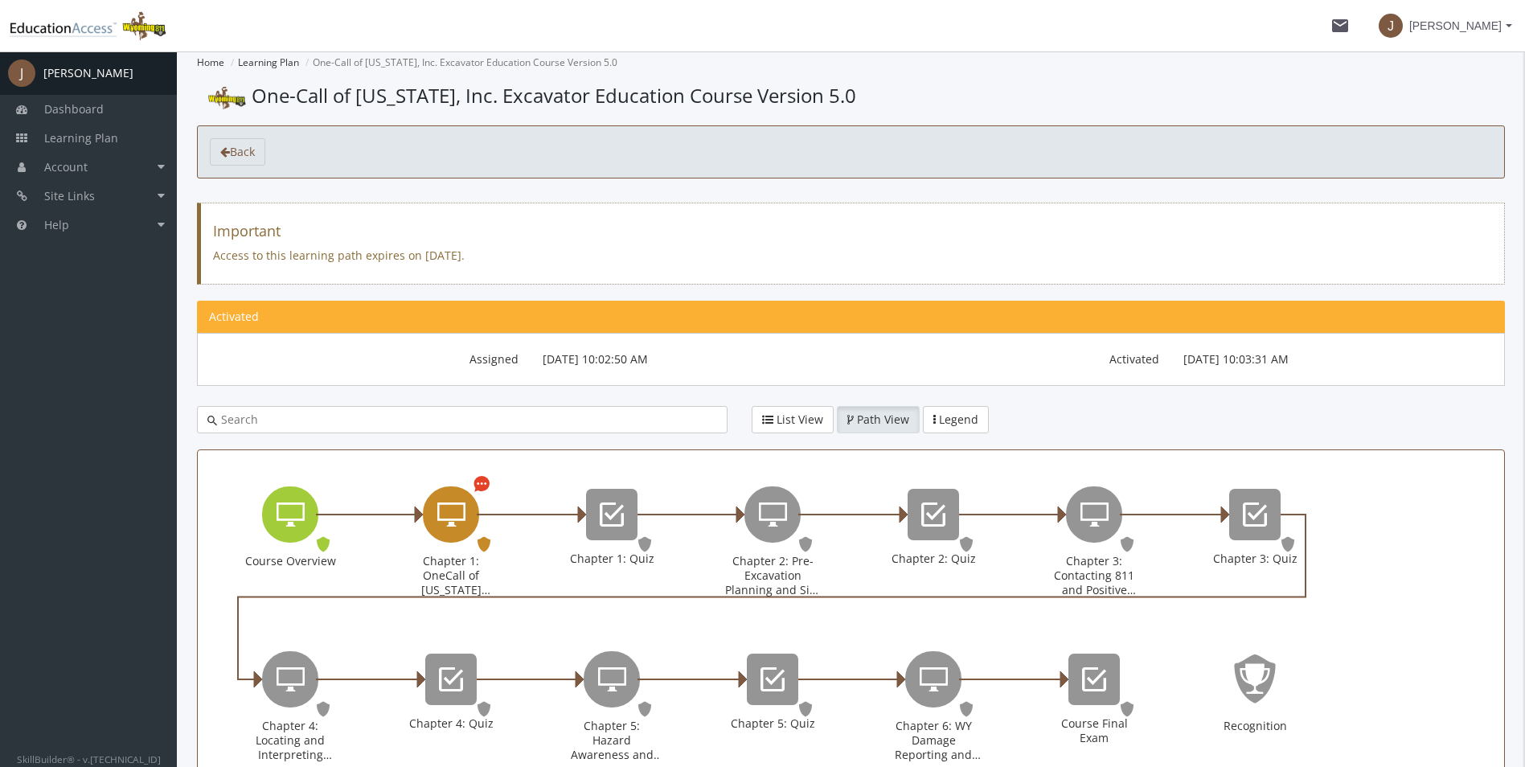
click at [478, 483] on icon "Chapter 1: OneCall of Wyoming Introduction" at bounding box center [482, 483] width 16 height 19
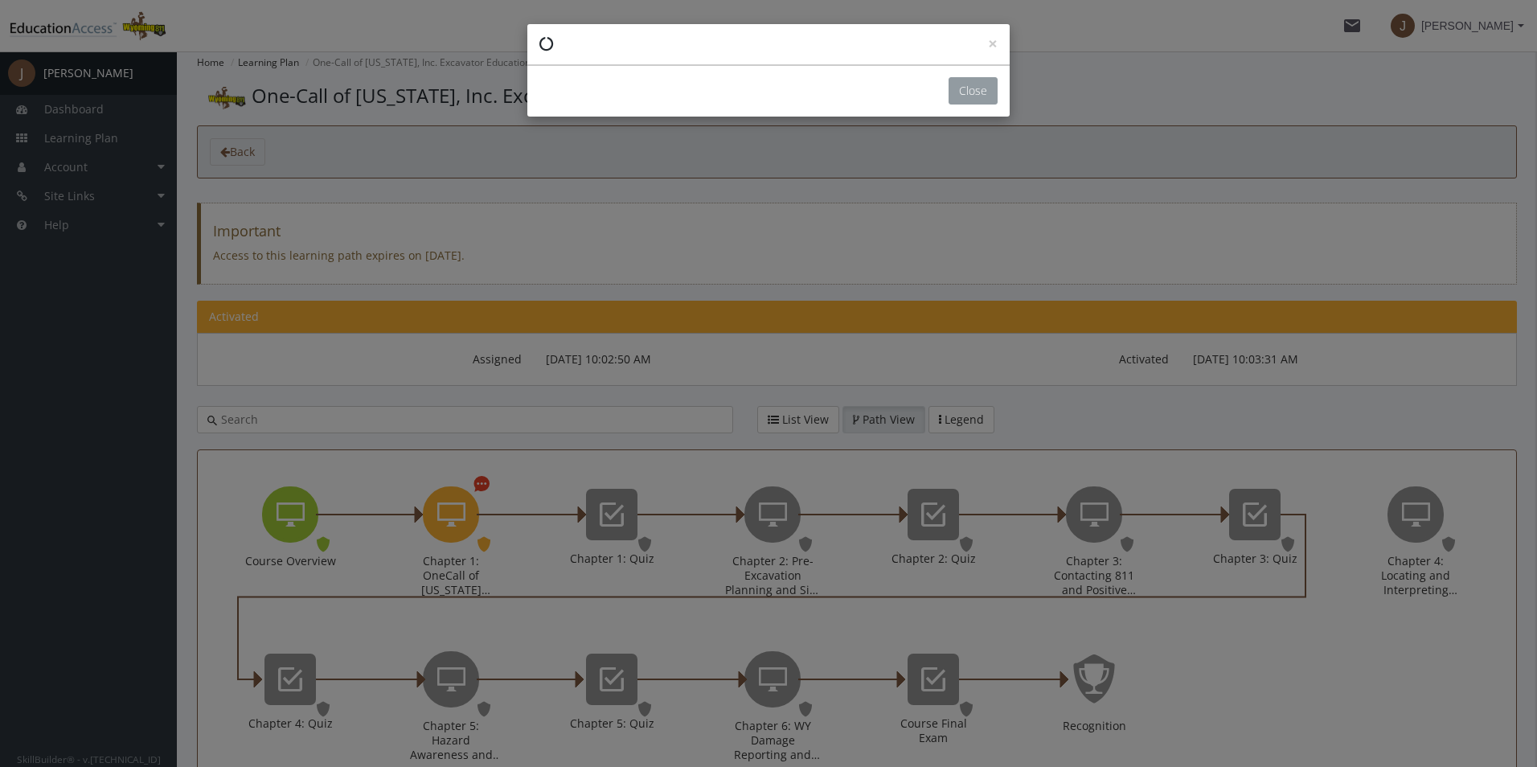
click at [971, 96] on button "Close" at bounding box center [973, 90] width 49 height 27
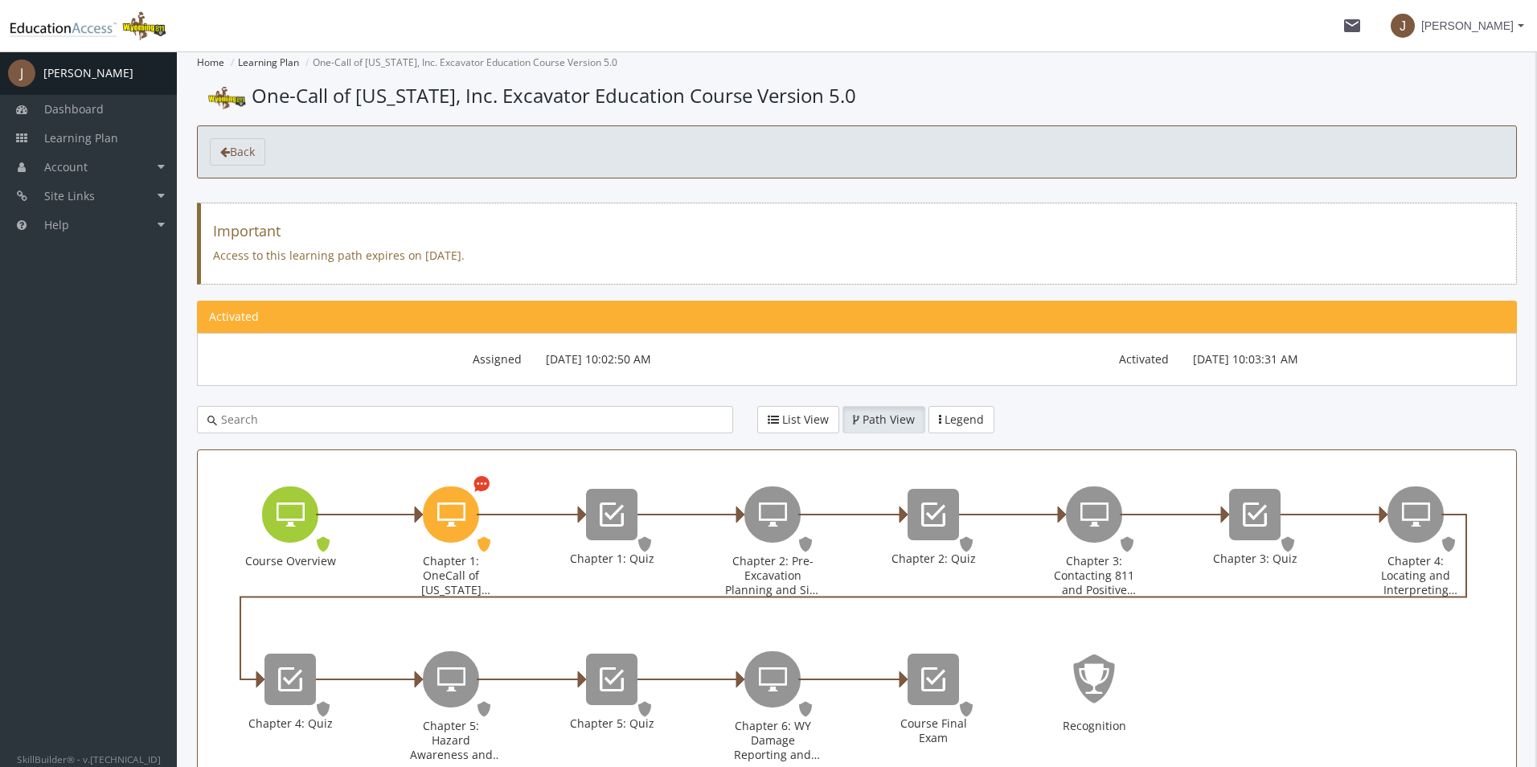
click at [1450, 27] on div "× Priority This Learning Item has been designated as a Priority Item. EXPIRING …" at bounding box center [768, 383] width 1537 height 767
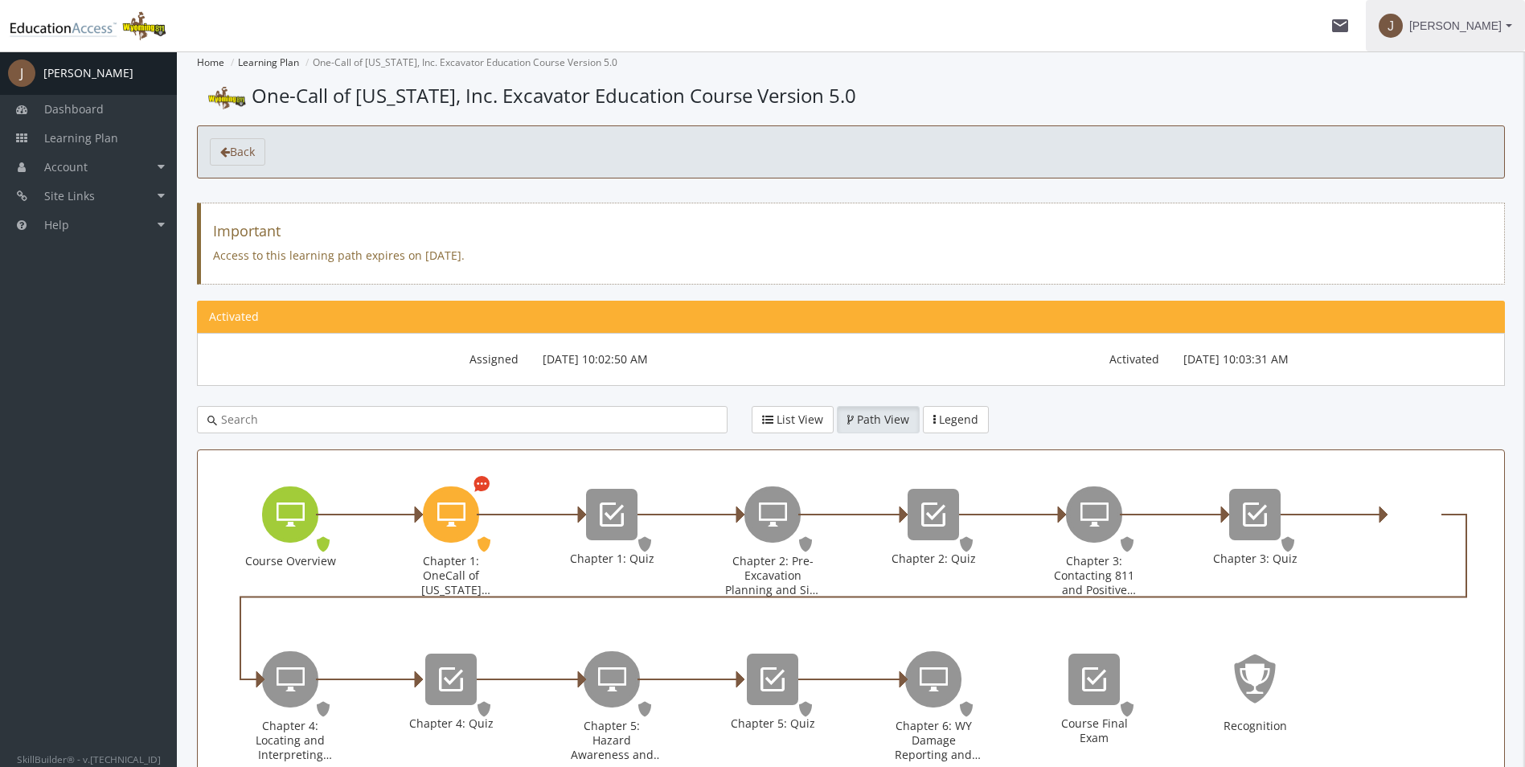
click at [1488, 27] on span "[PERSON_NAME]" at bounding box center [1455, 25] width 92 height 29
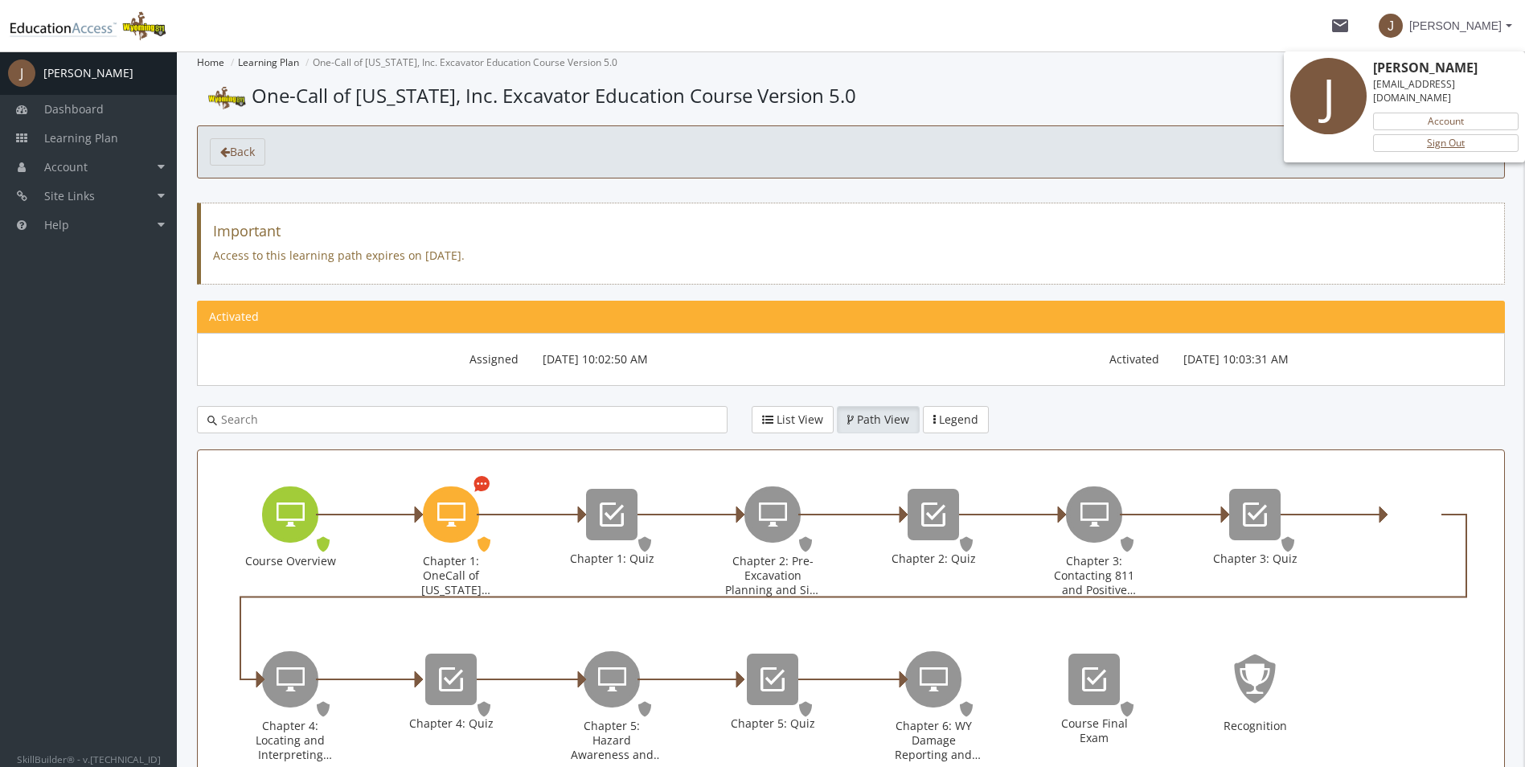
click at [1455, 134] on link "Sign Out" at bounding box center [1446, 143] width 146 height 18
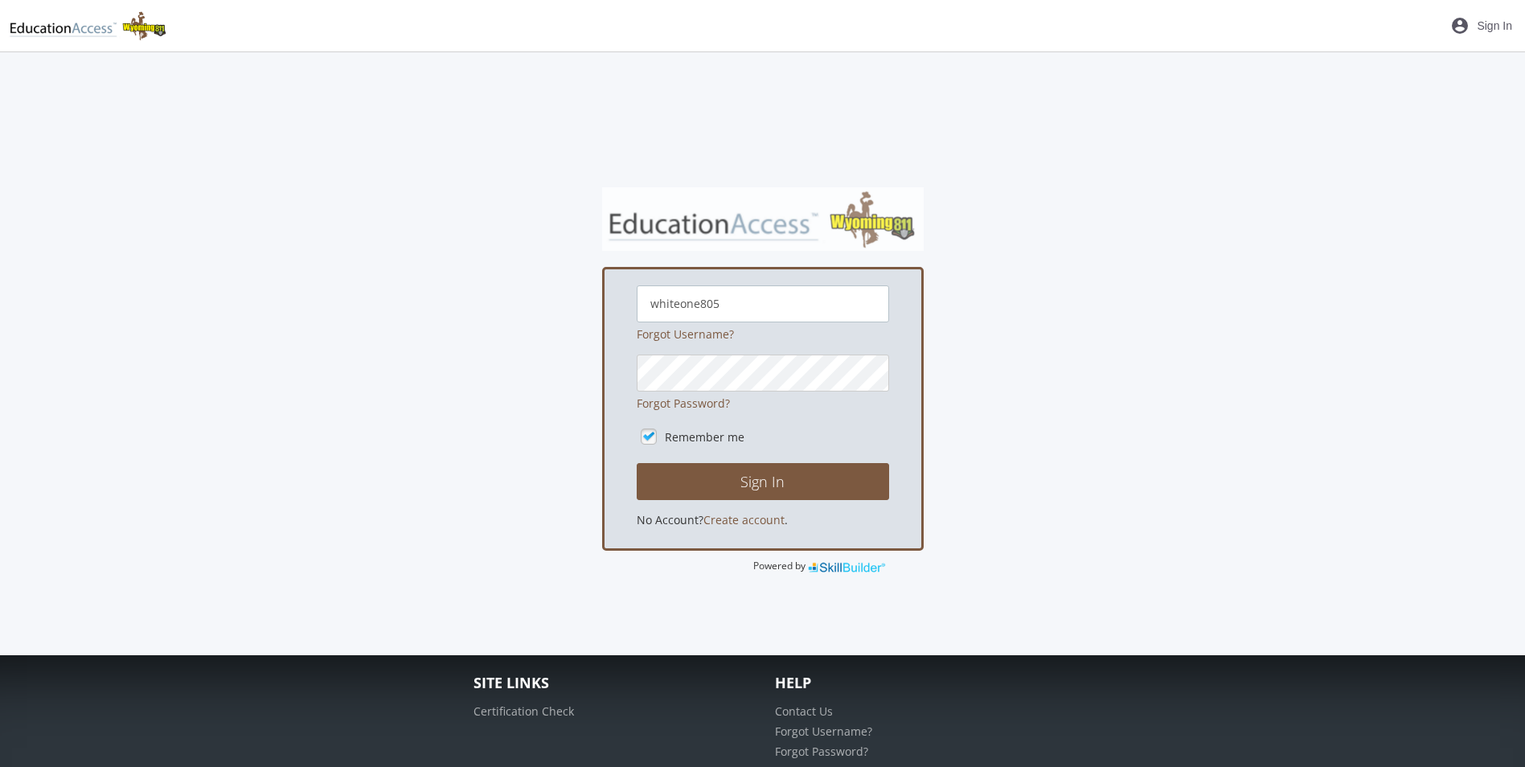
click at [720, 300] on input "whiteone805" at bounding box center [763, 303] width 252 height 37
type input "[EMAIL_ADDRESS][DOMAIN_NAME]"
click at [724, 470] on button "Sign In" at bounding box center [763, 481] width 252 height 37
